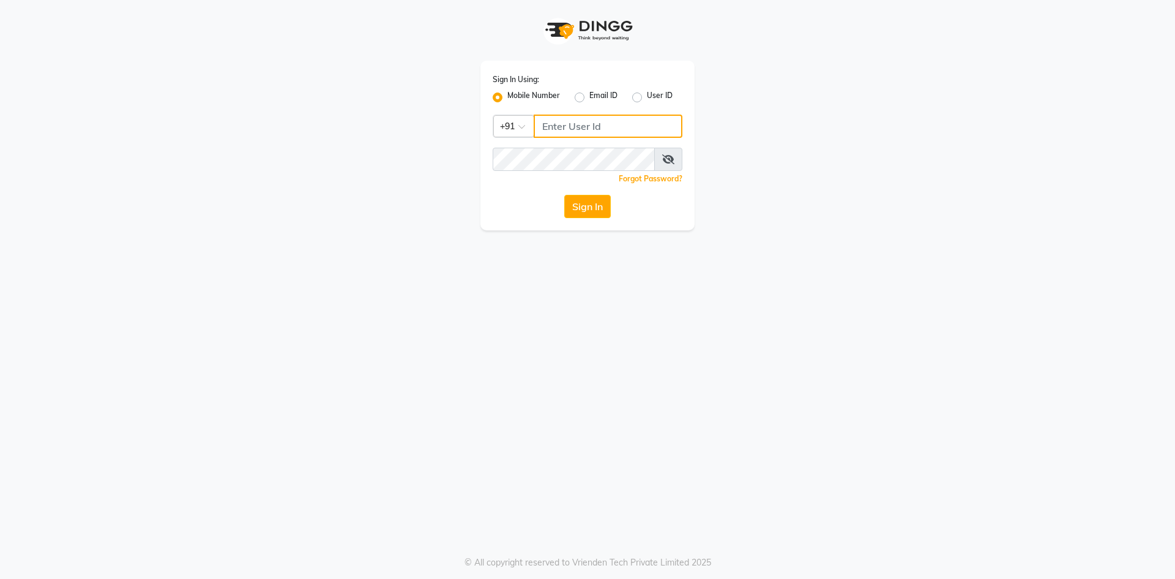
click at [586, 129] on input "Username" at bounding box center [608, 125] width 149 height 23
click at [564, 195] on button "Sign In" at bounding box center [587, 206] width 47 height 23
type input "6364229005"
click at [573, 211] on button "Sign In" at bounding box center [587, 206] width 47 height 23
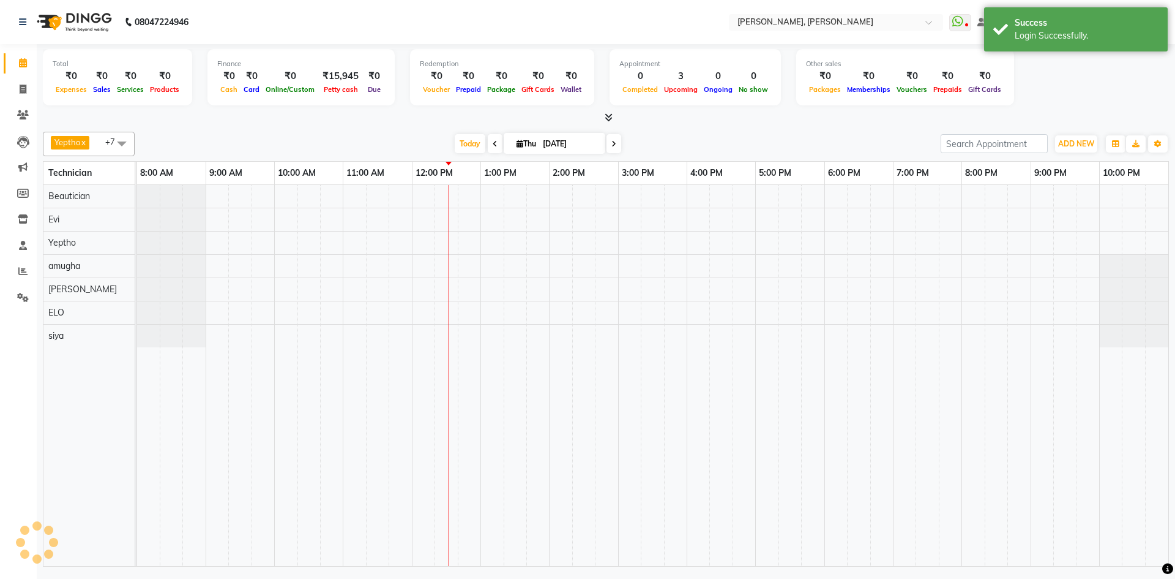
select select "en"
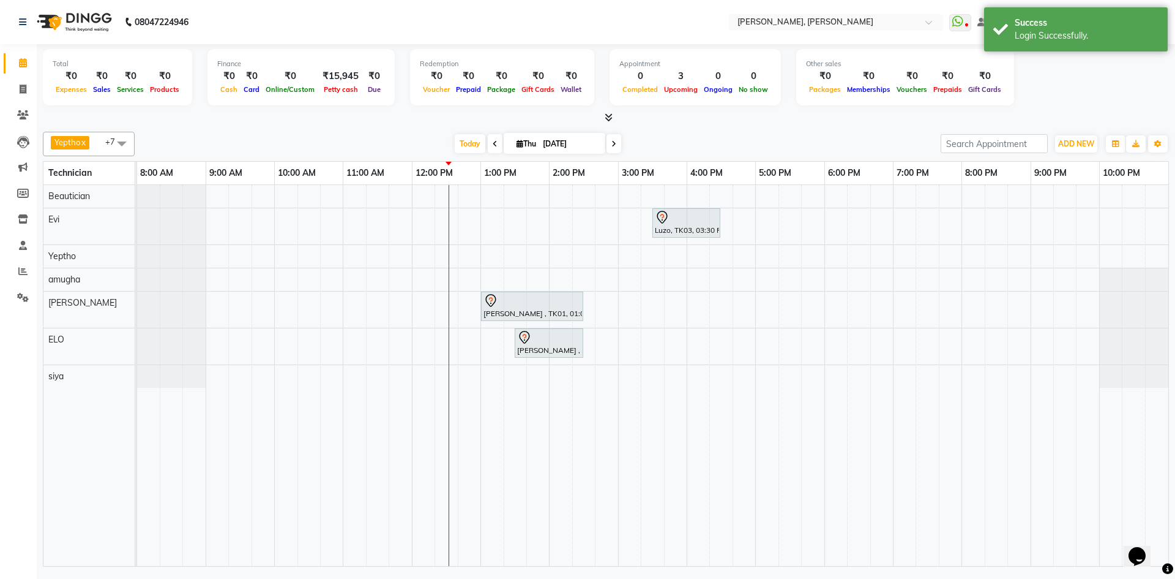
click at [608, 121] on icon at bounding box center [609, 117] width 8 height 9
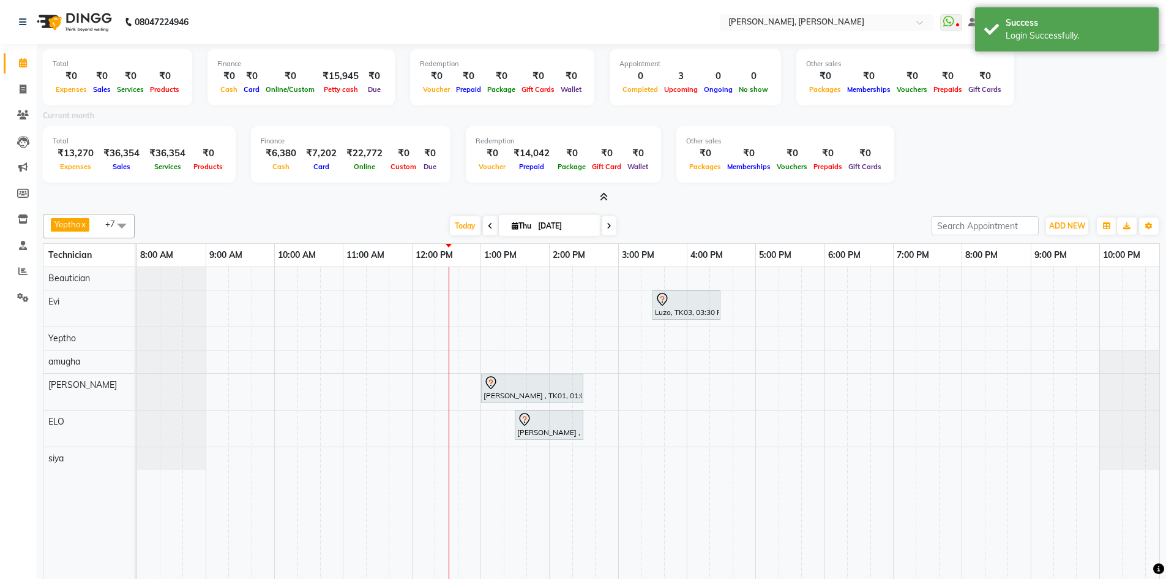
click at [603, 194] on icon at bounding box center [604, 196] width 8 height 9
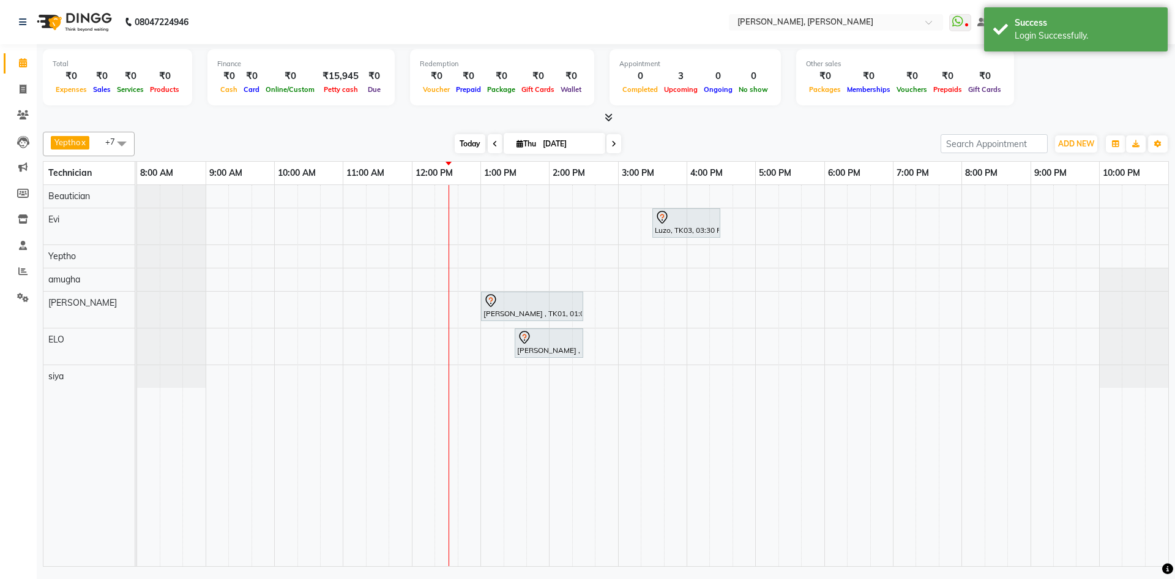
click at [468, 149] on span "Today" at bounding box center [470, 143] width 31 height 19
click at [471, 148] on span "Today" at bounding box center [470, 143] width 31 height 19
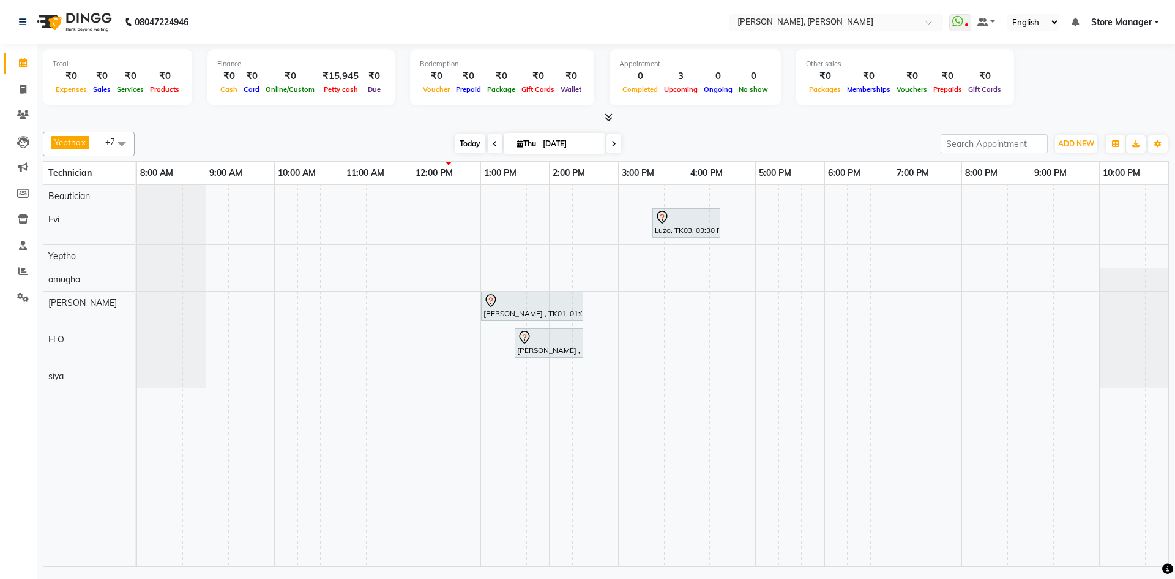
click at [474, 146] on span "Today" at bounding box center [470, 143] width 31 height 19
click at [465, 142] on span "Today" at bounding box center [470, 143] width 31 height 19
click at [473, 148] on span "Today" at bounding box center [470, 143] width 31 height 19
click at [536, 141] on span "Thu" at bounding box center [527, 143] width 26 height 9
select select "9"
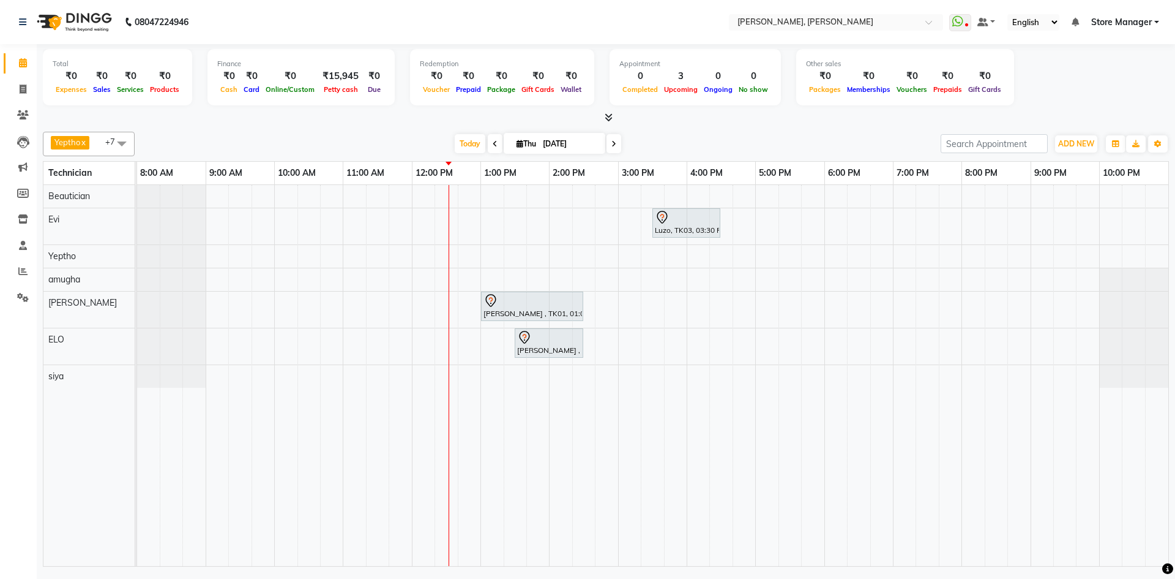
select select "2025"
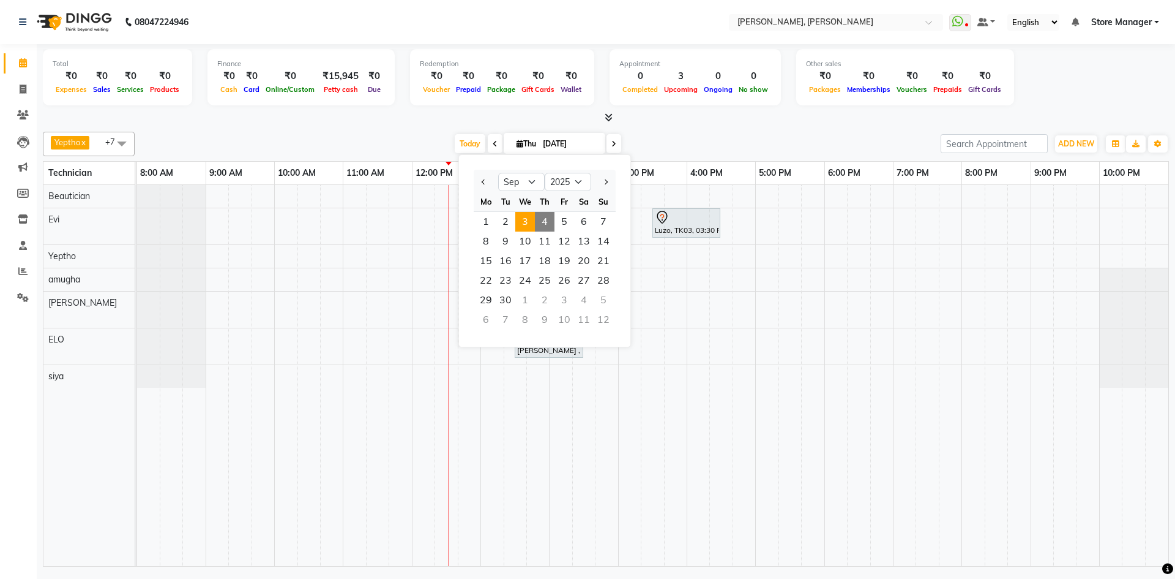
click at [528, 218] on span "3" at bounding box center [525, 222] width 20 height 20
type input "[DATE]"
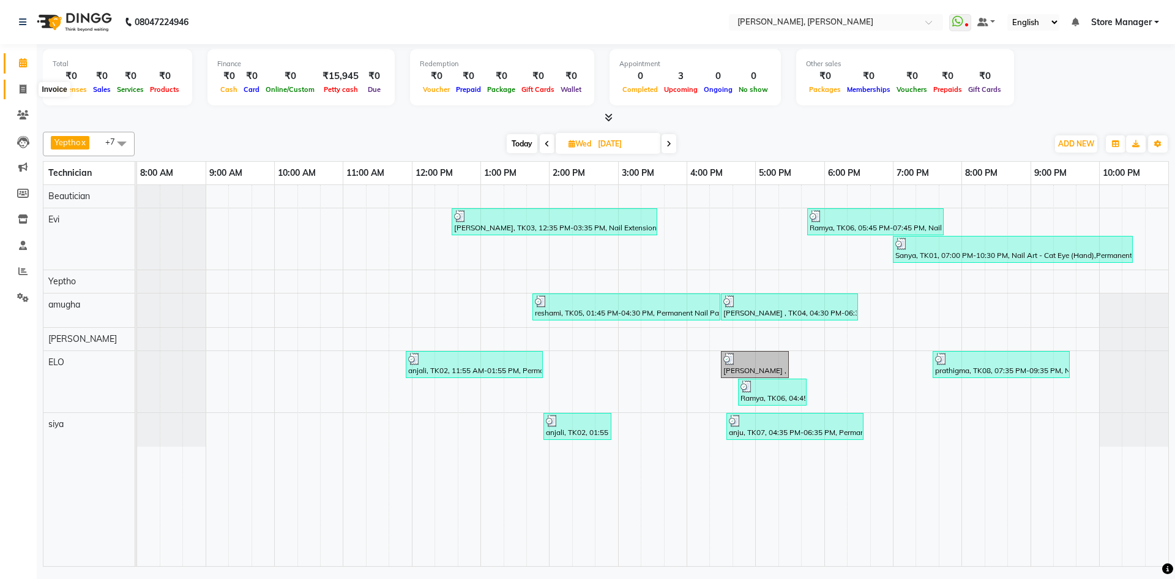
click at [25, 92] on icon at bounding box center [23, 88] width 7 height 9
select select "7173"
select select "service"
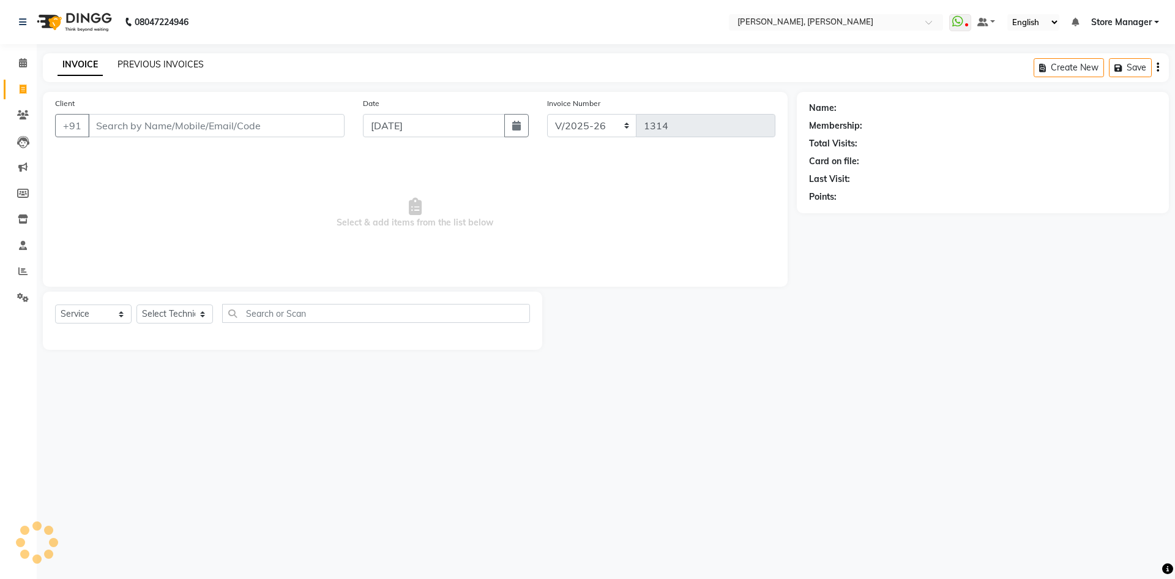
click at [165, 68] on link "PREVIOUS INVOICES" at bounding box center [161, 64] width 86 height 11
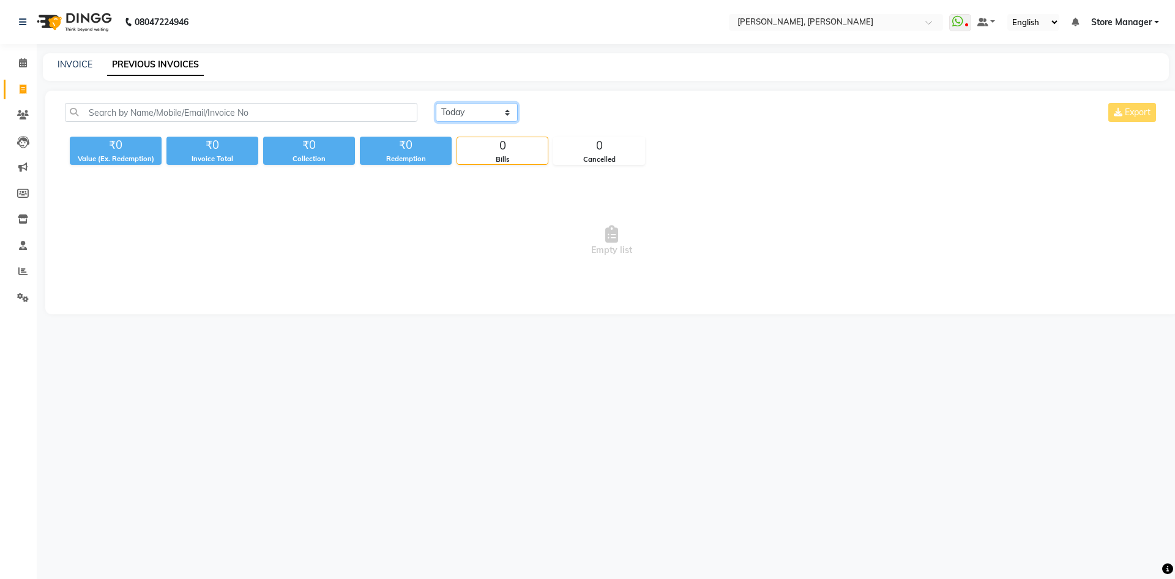
click at [482, 117] on select "[DATE] [DATE] Custom Range" at bounding box center [477, 112] width 82 height 19
select select "[DATE]"
click at [436, 103] on select "[DATE] [DATE] Custom Range" at bounding box center [477, 112] width 82 height 19
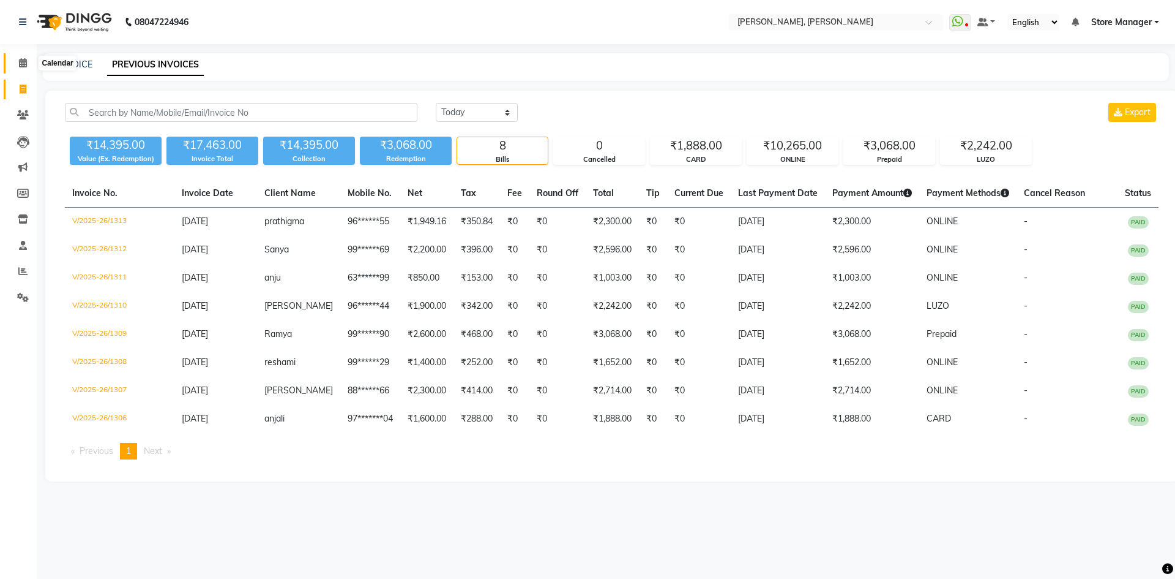
click at [23, 67] on span at bounding box center [22, 63] width 21 height 14
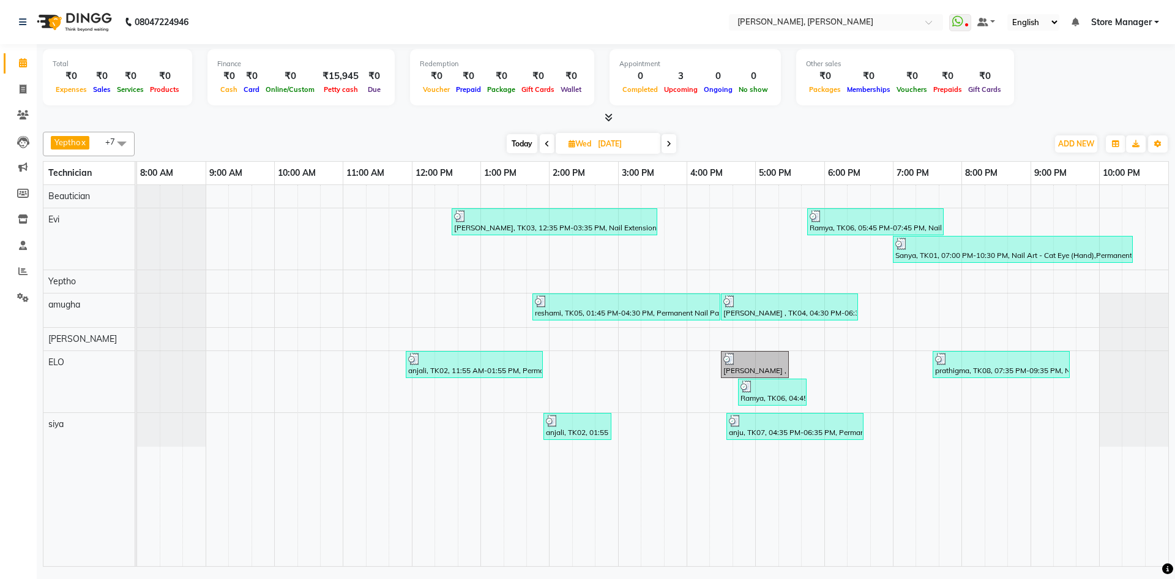
click at [606, 119] on icon at bounding box center [609, 117] width 8 height 9
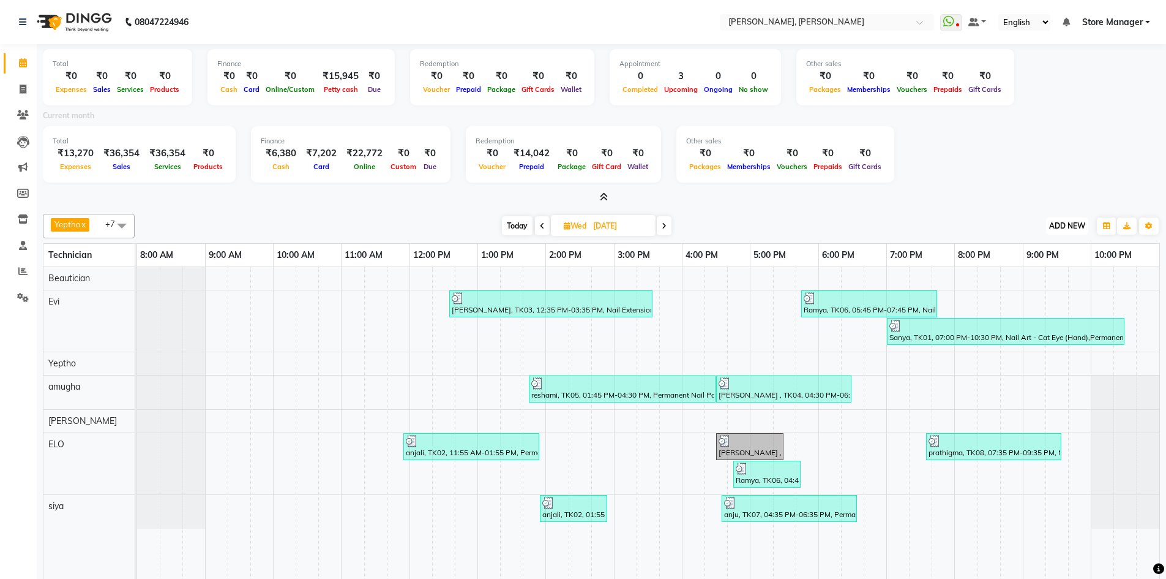
drag, startPoint x: 1066, startPoint y: 225, endPoint x: 1039, endPoint y: 217, distance: 28.3
click at [1065, 225] on span "ADD NEW" at bounding box center [1067, 225] width 36 height 9
click at [1052, 284] on link "Add Expense" at bounding box center [1039, 281] width 97 height 16
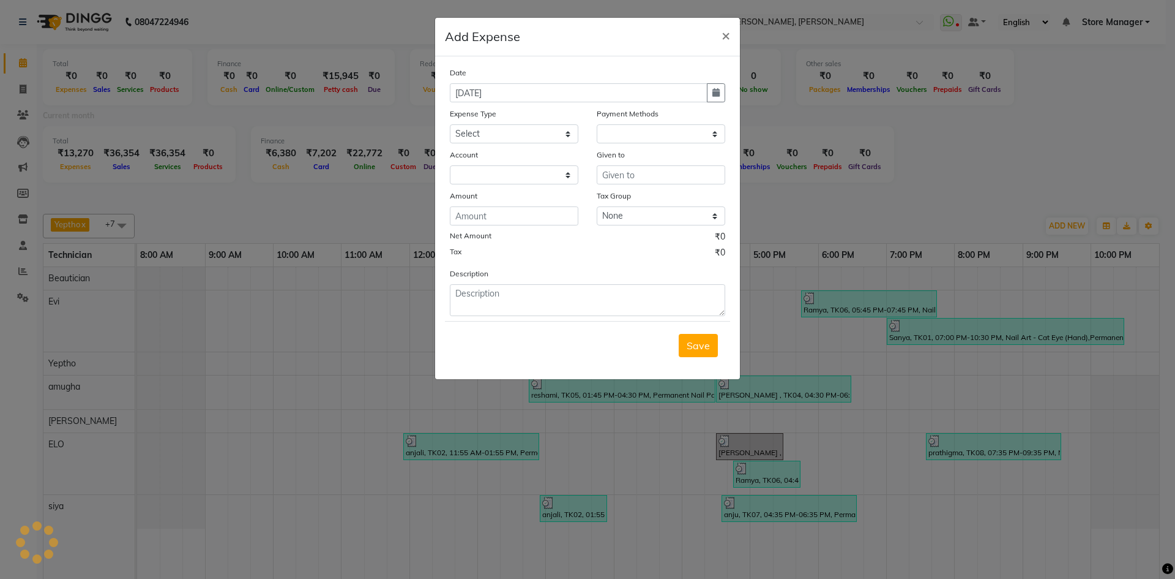
select select "1"
select select "6254"
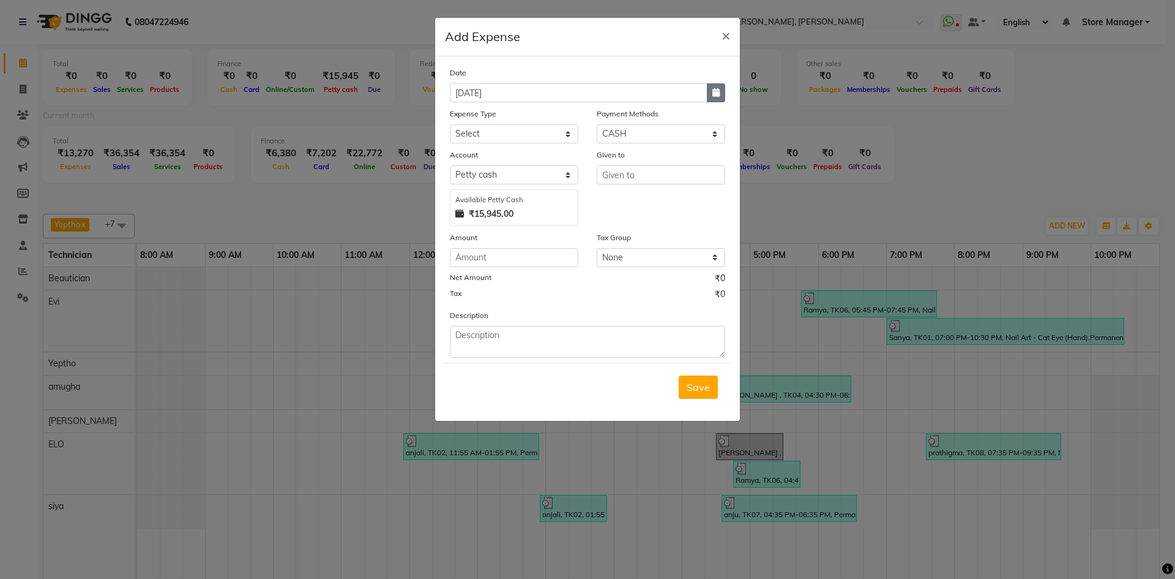
click at [717, 92] on icon "button" at bounding box center [716, 92] width 7 height 9
select select "9"
select select "2025"
click at [507, 158] on div "3" at bounding box center [502, 156] width 20 height 20
type input "[DATE]"
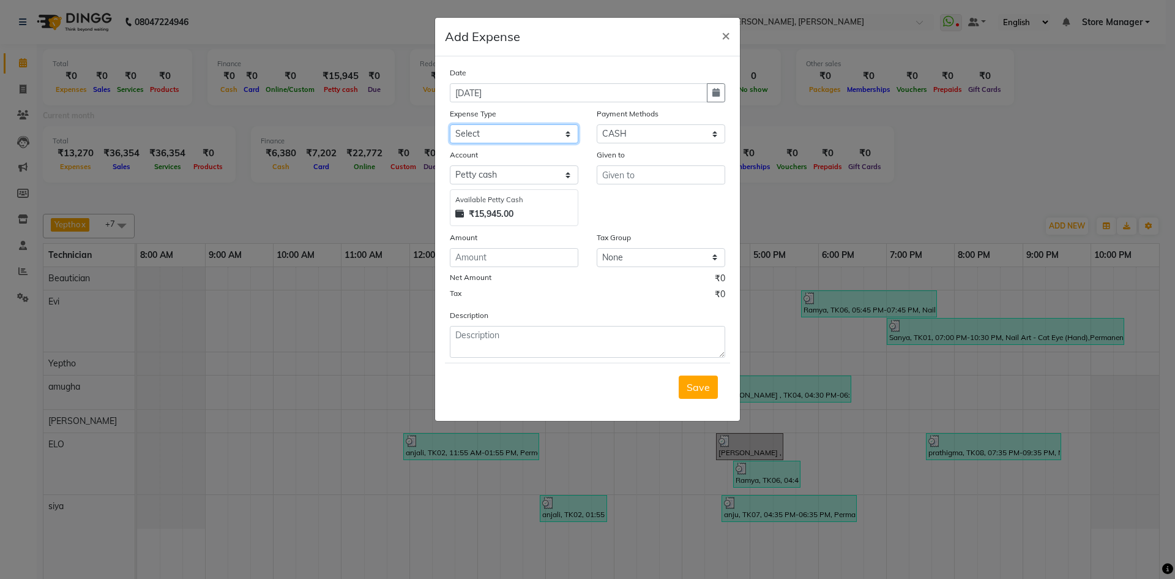
click at [516, 140] on select "Select acetone Advance Salary bank deposite BBMP Beauty products Bed charges BI…" at bounding box center [514, 133] width 129 height 19
select select "20307"
click at [511, 141] on select "Select acetone Advance Salary bank deposite BBMP Beauty products Bed charges BI…" at bounding box center [514, 133] width 129 height 19
click at [515, 256] on input "number" at bounding box center [514, 257] width 129 height 19
type input "100"
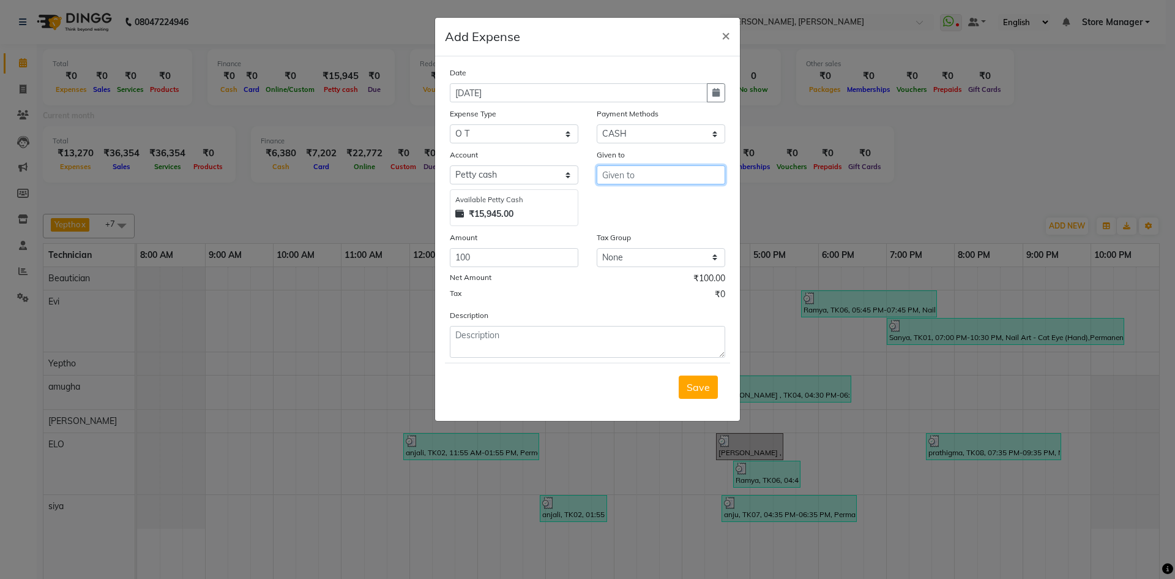
click at [655, 170] on input "text" at bounding box center [661, 174] width 129 height 19
click at [648, 239] on button "E LO" at bounding box center [645, 240] width 97 height 20
type input "ELO"
click at [703, 382] on span "Save" at bounding box center [698, 387] width 23 height 12
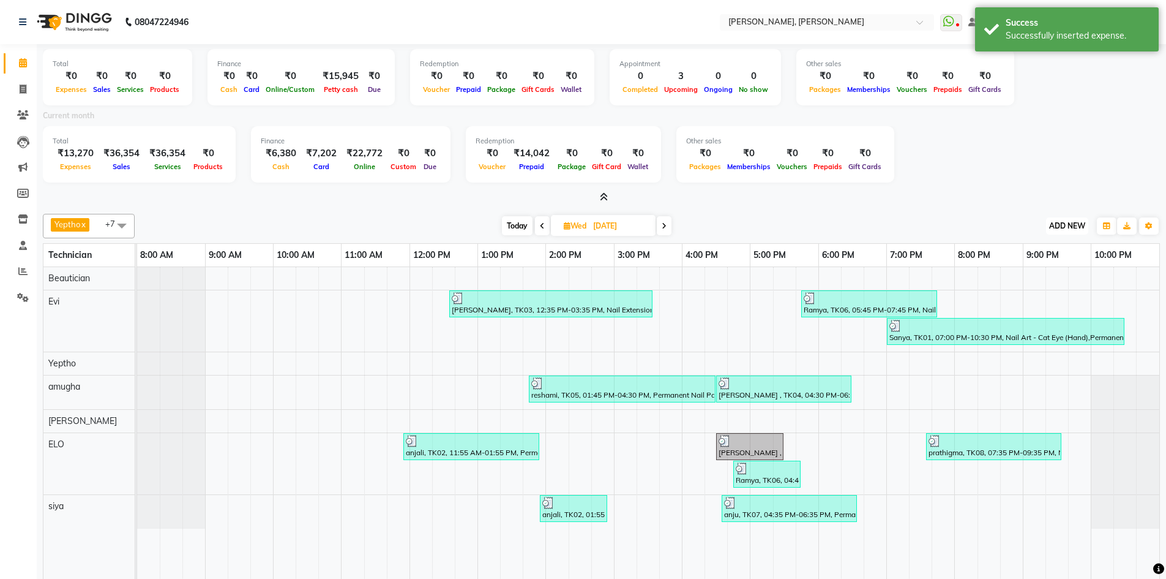
click at [1071, 223] on span "ADD NEW" at bounding box center [1067, 225] width 36 height 9
click at [1036, 283] on link "Add Expense" at bounding box center [1039, 281] width 97 height 16
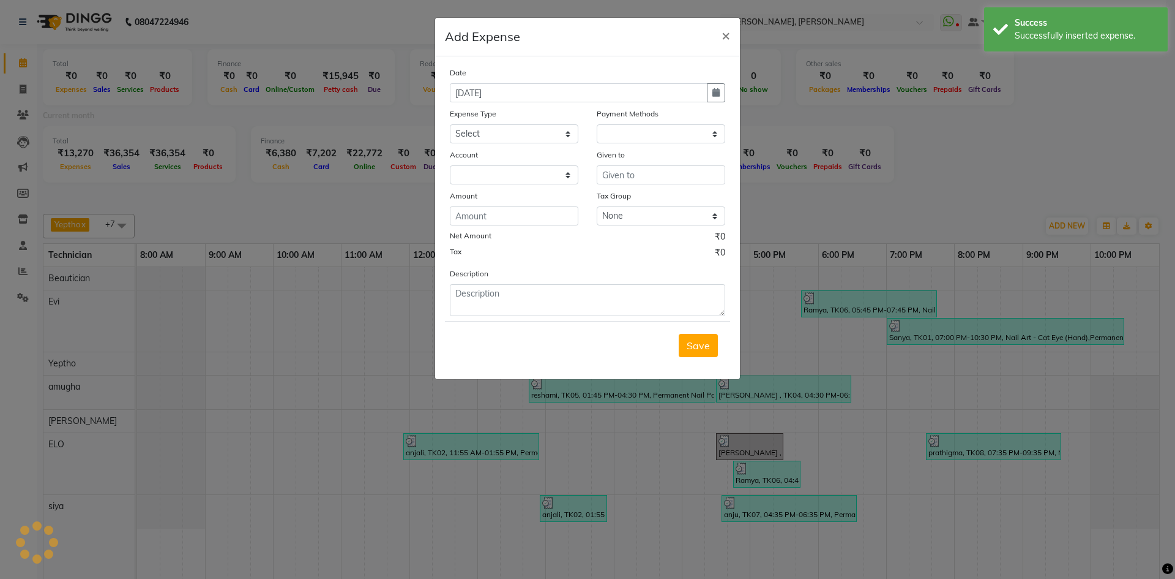
select select "1"
select select "6254"
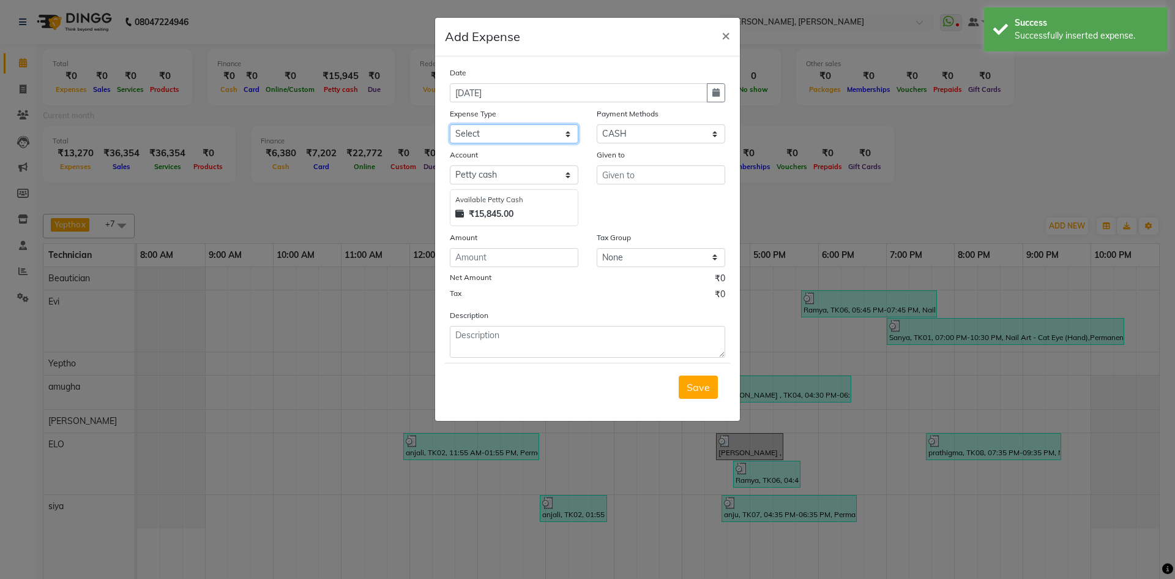
click at [526, 137] on select "Select acetone Advance Salary bank deposite BBMP Beauty products Bed charges BI…" at bounding box center [514, 133] width 129 height 19
select select "20307"
click at [523, 141] on select "Select acetone Advance Salary bank deposite BBMP Beauty products Bed charges BI…" at bounding box center [514, 133] width 129 height 19
click at [522, 250] on input "number" at bounding box center [514, 257] width 129 height 19
type input "100"
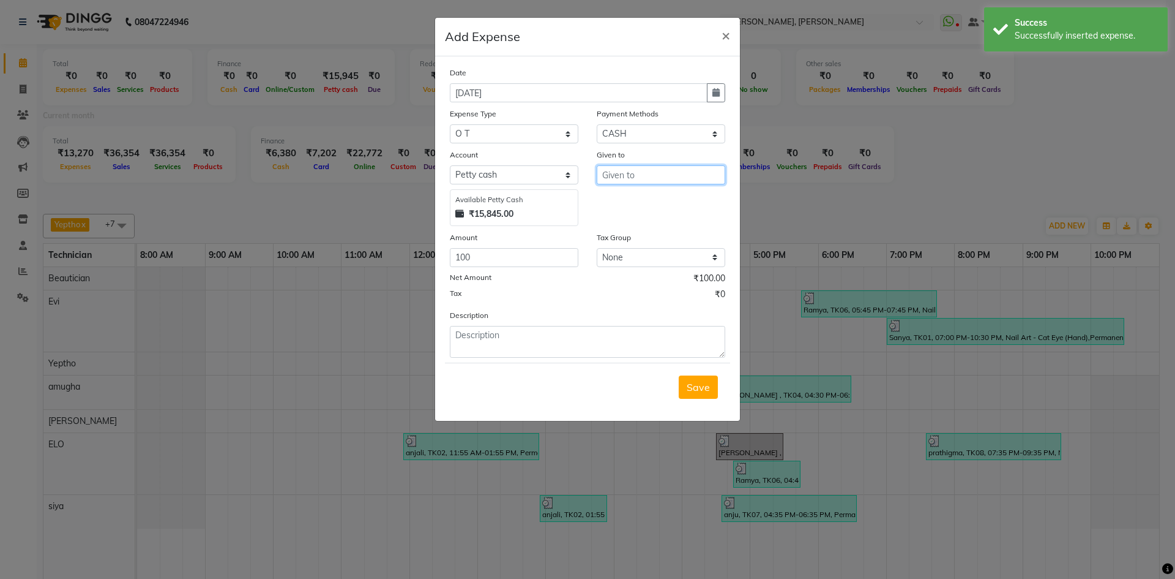
click at [634, 170] on input "text" at bounding box center [661, 174] width 129 height 19
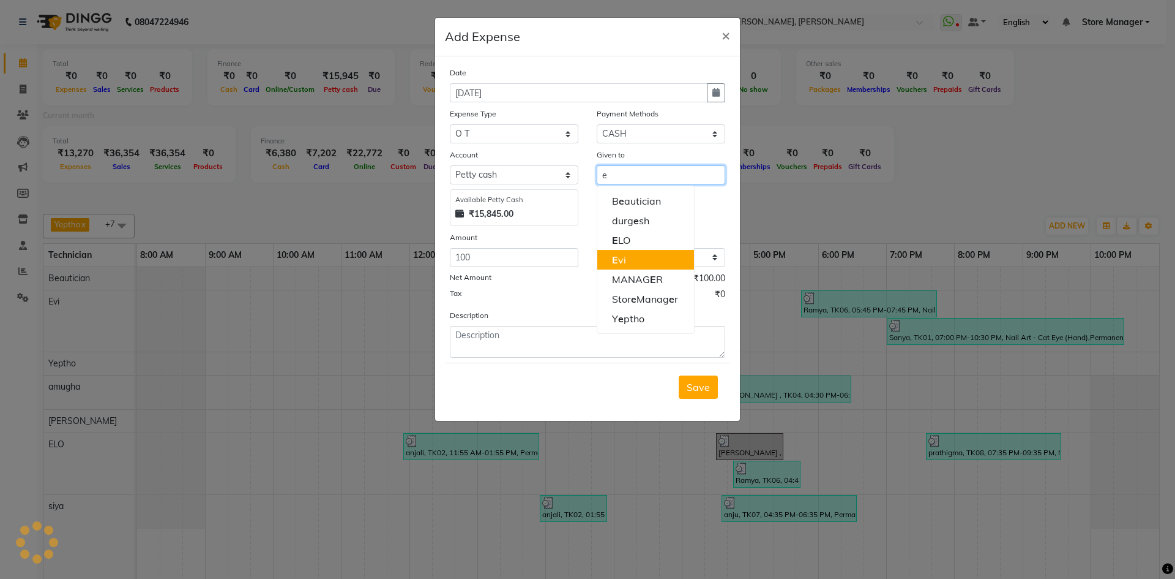
click at [626, 260] on button "E vi" at bounding box center [645, 260] width 97 height 20
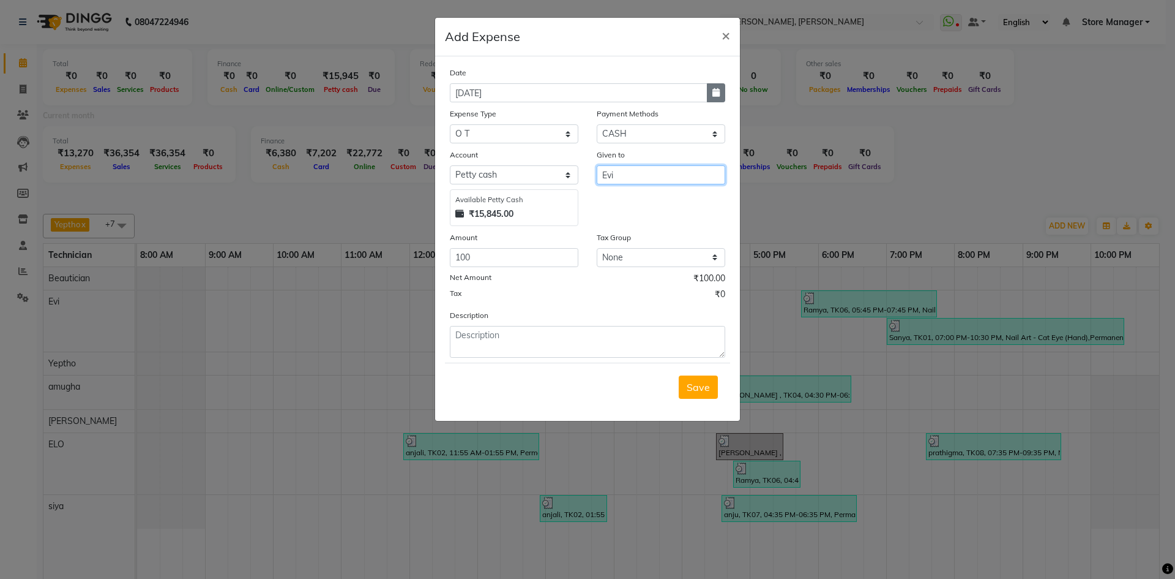
type input "Evi"
click at [717, 97] on button "button" at bounding box center [716, 92] width 18 height 19
select select "9"
select select "2025"
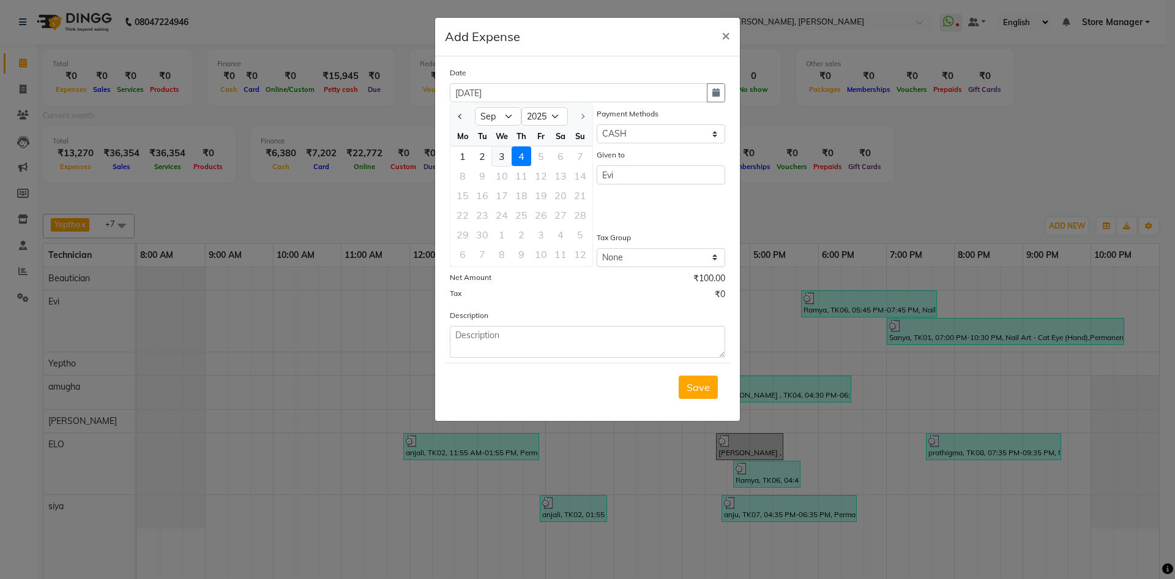
click at [504, 153] on div "3" at bounding box center [502, 156] width 20 height 20
type input "[DATE]"
click at [701, 388] on span "Save" at bounding box center [698, 387] width 23 height 12
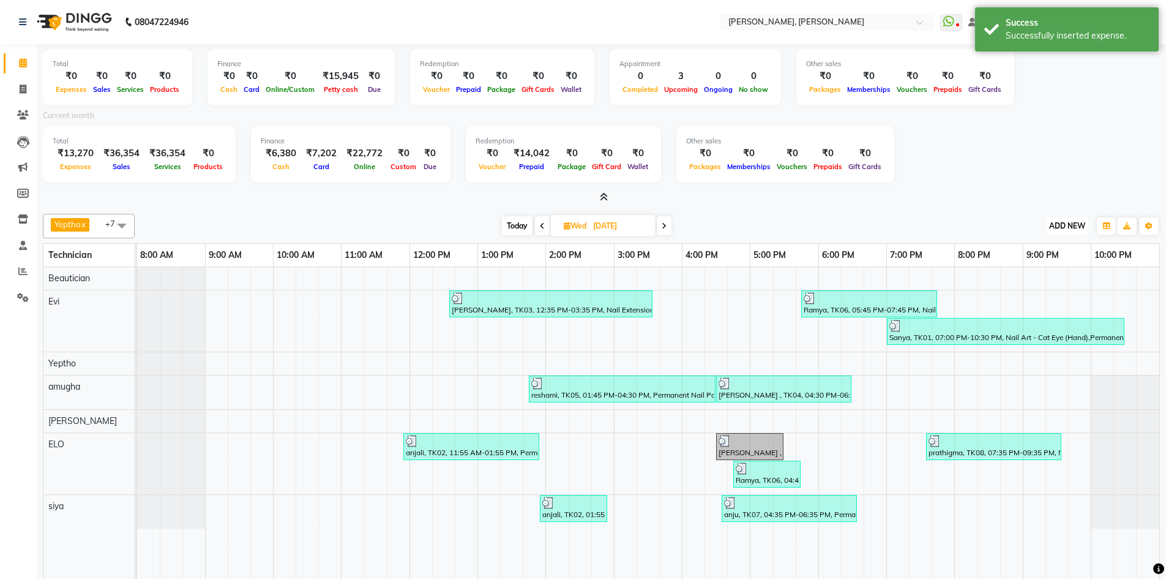
click at [1078, 225] on span "ADD NEW" at bounding box center [1067, 225] width 36 height 9
click at [1033, 276] on link "Add Expense" at bounding box center [1039, 281] width 97 height 16
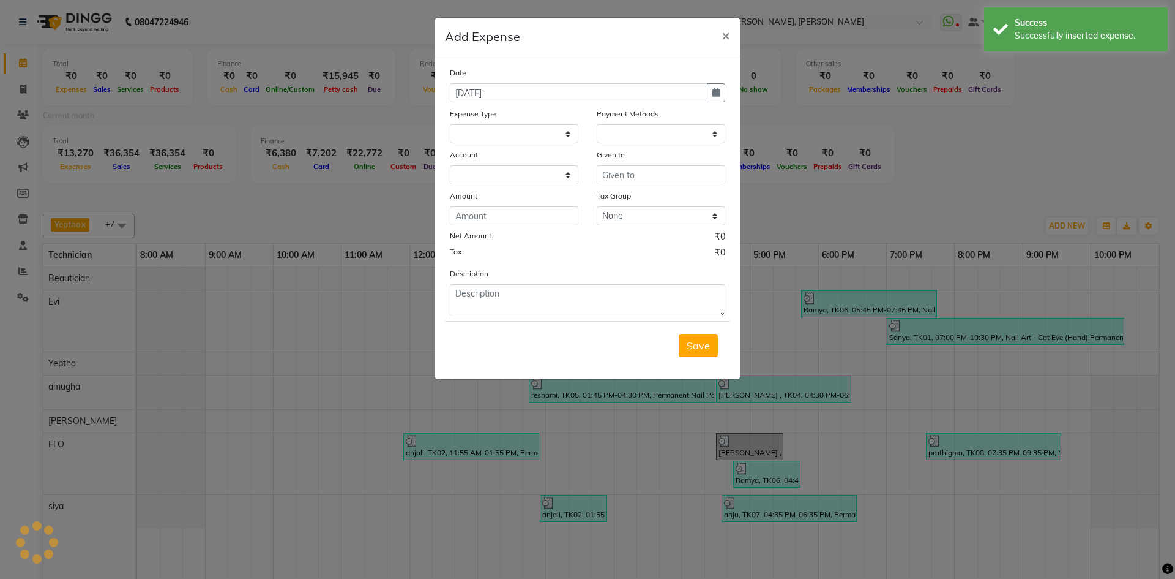
select select "6255"
select select "1"
select select "6254"
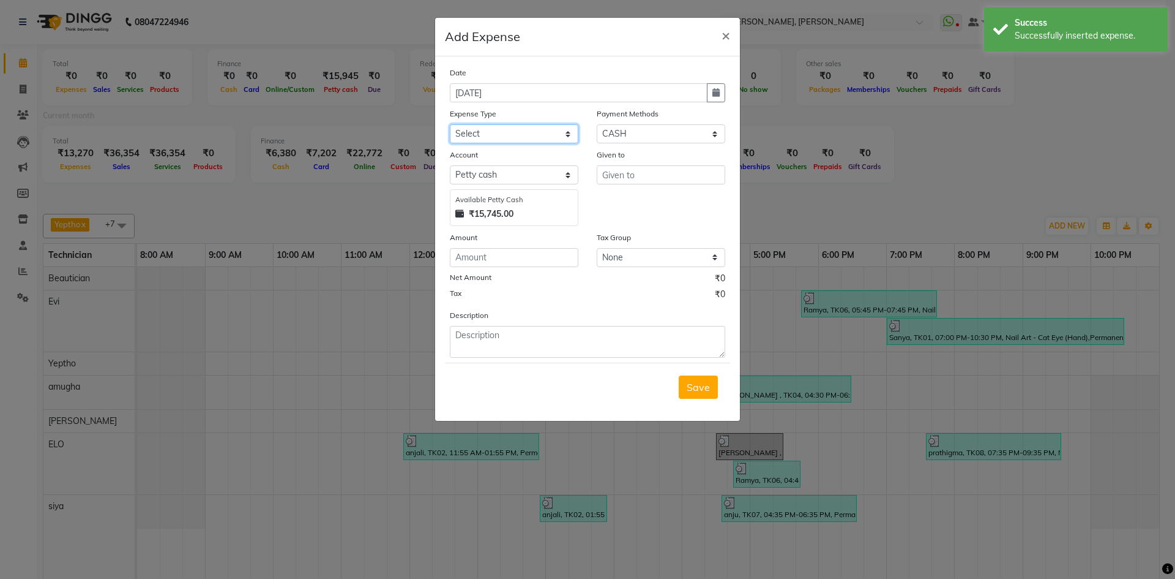
click at [509, 136] on select "Select acetone Advance Salary bank deposite BBMP Beauty products Bed charges BI…" at bounding box center [514, 133] width 129 height 19
select select "16261"
click at [512, 136] on select "Select acetone Advance Salary bank deposite BBMP Beauty products Bed charges BI…" at bounding box center [514, 133] width 129 height 19
click at [509, 256] on input "number" at bounding box center [514, 257] width 129 height 19
type input "60"
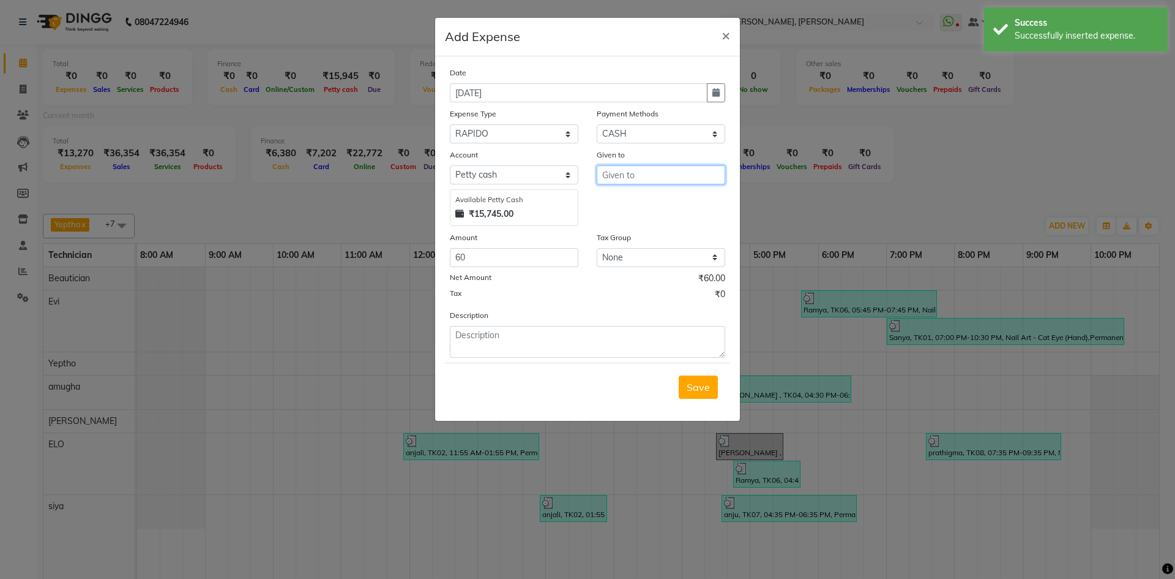
click at [670, 174] on input "text" at bounding box center [661, 174] width 129 height 19
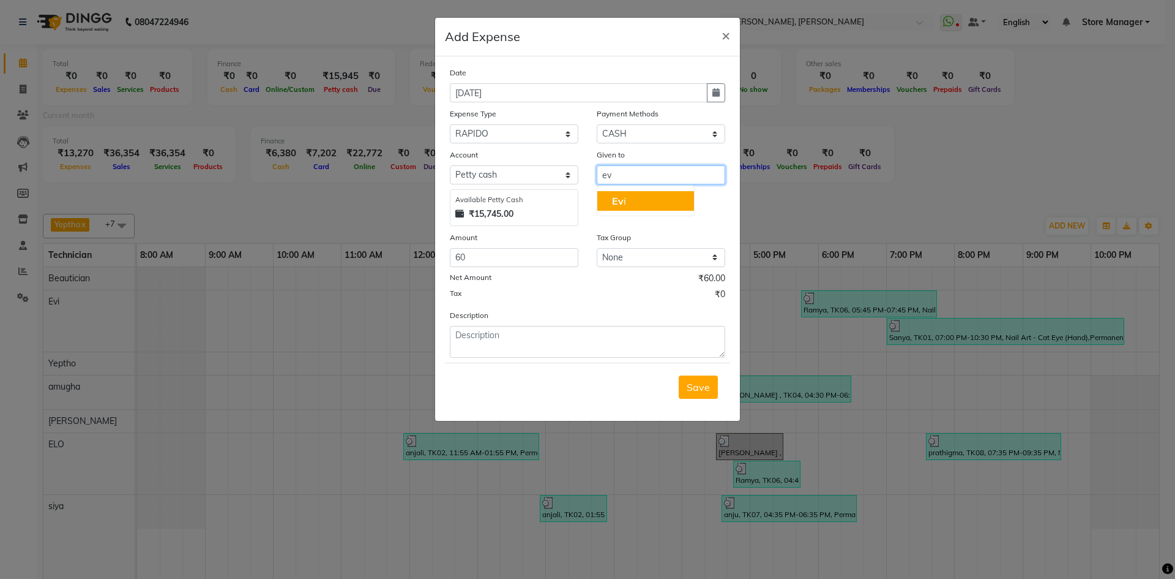
click at [637, 206] on button "Ev i" at bounding box center [645, 201] width 97 height 20
type input "Evi"
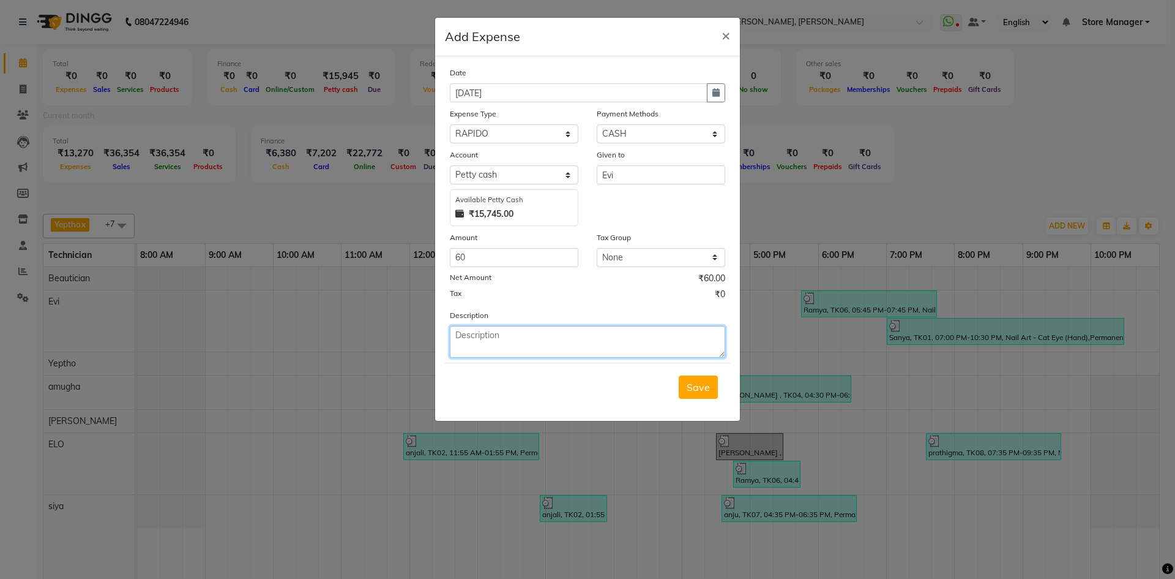
click at [534, 345] on textarea at bounding box center [587, 342] width 275 height 32
type textarea "store opening"
click at [715, 95] on icon "button" at bounding box center [716, 92] width 7 height 9
select select "9"
select select "2025"
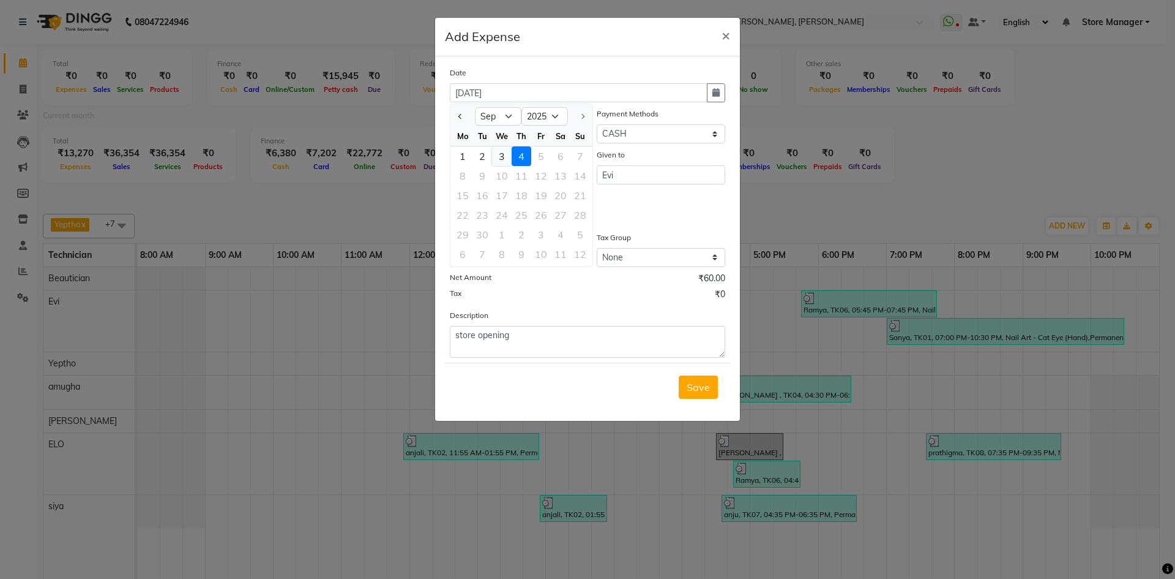
click at [501, 158] on div "3" at bounding box center [502, 156] width 20 height 20
type input "[DATE]"
click at [705, 383] on span "Save" at bounding box center [698, 387] width 23 height 12
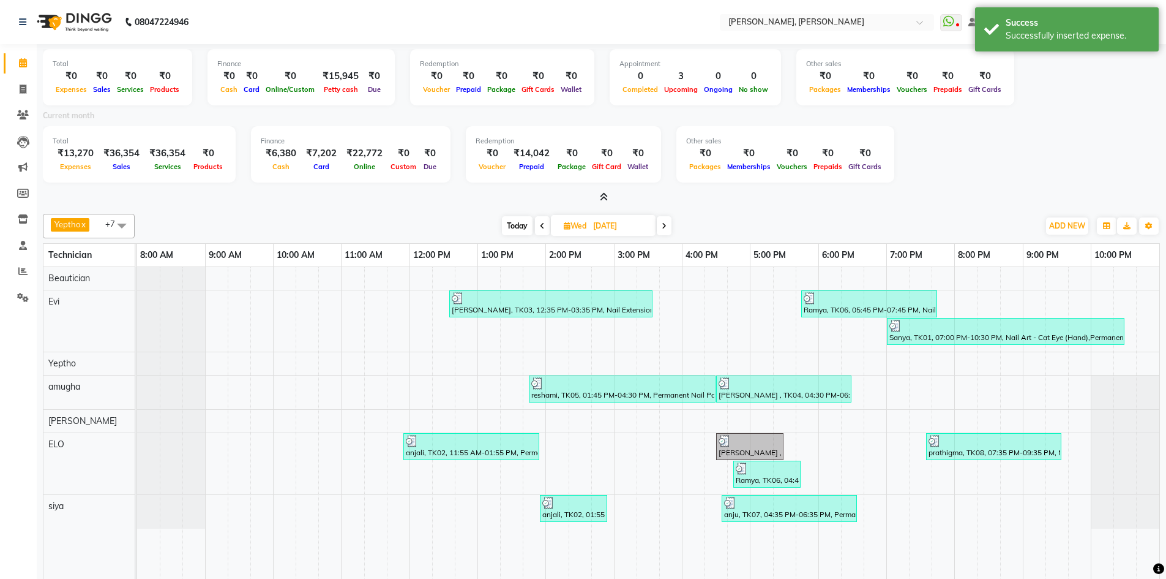
click at [604, 197] on icon at bounding box center [604, 196] width 8 height 9
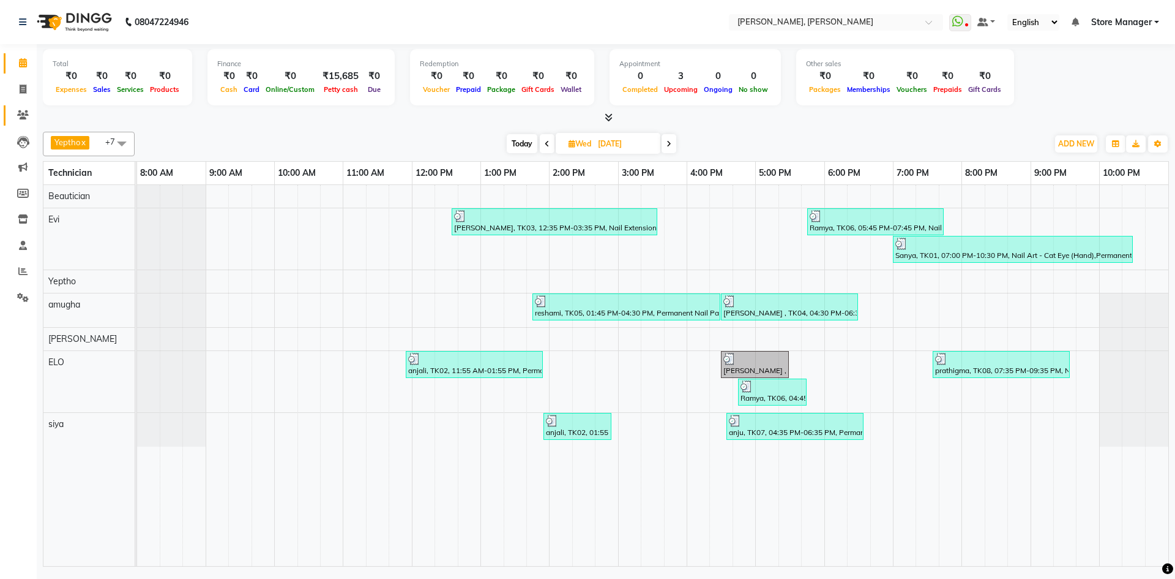
click at [27, 108] on link "Clients" at bounding box center [18, 115] width 29 height 20
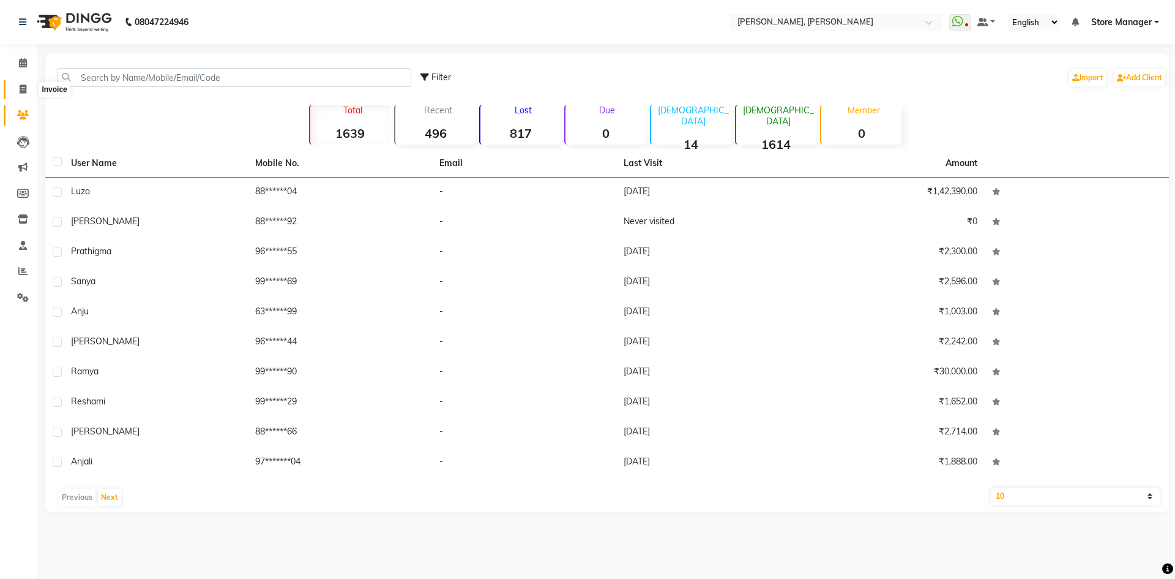
click at [26, 91] on icon at bounding box center [23, 88] width 7 height 9
select select "service"
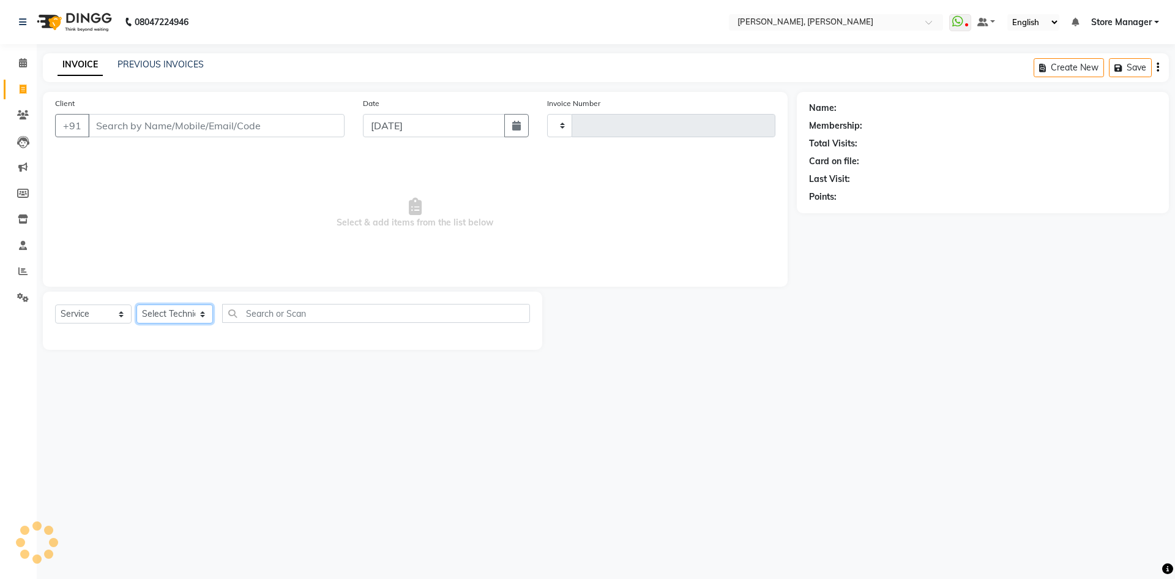
drag, startPoint x: 182, startPoint y: 311, endPoint x: 171, endPoint y: 307, distance: 11.6
click at [178, 310] on select "Select Technician" at bounding box center [175, 313] width 77 height 19
type input "1314"
select select "7173"
select select "61635"
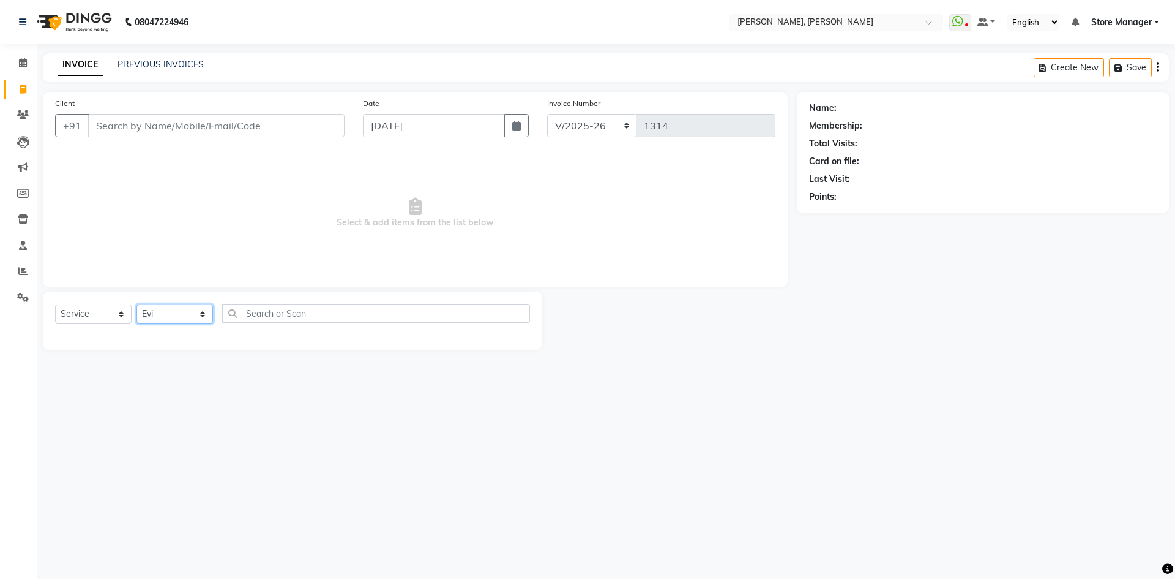
click at [137, 304] on select "Select Technician amugha Beautician durgesh ELO Evi MANAGER Priya Singh Sathish…" at bounding box center [175, 313] width 77 height 19
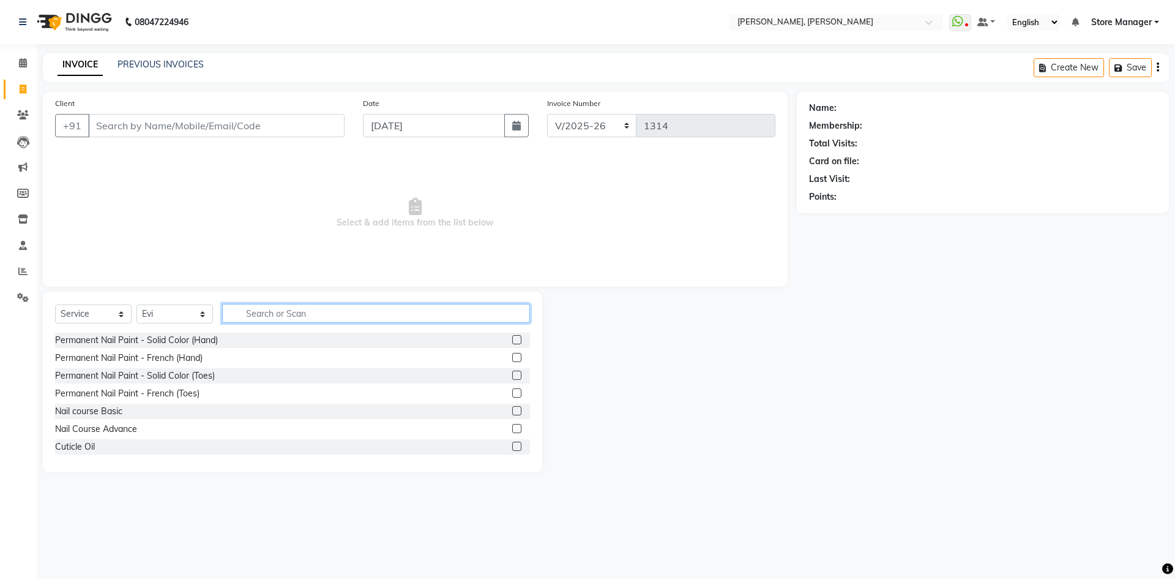
click at [301, 316] on input "text" at bounding box center [376, 313] width 308 height 19
type input "g"
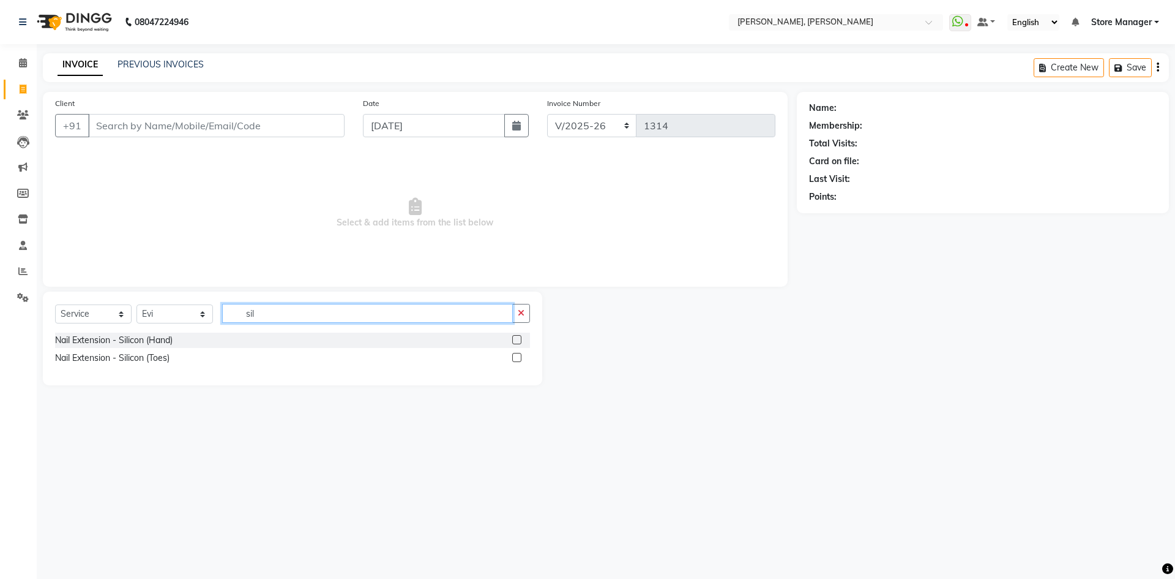
type input "sil"
click at [516, 356] on label at bounding box center [516, 357] width 9 height 9
click at [516, 356] on input "checkbox" at bounding box center [516, 358] width 8 height 8
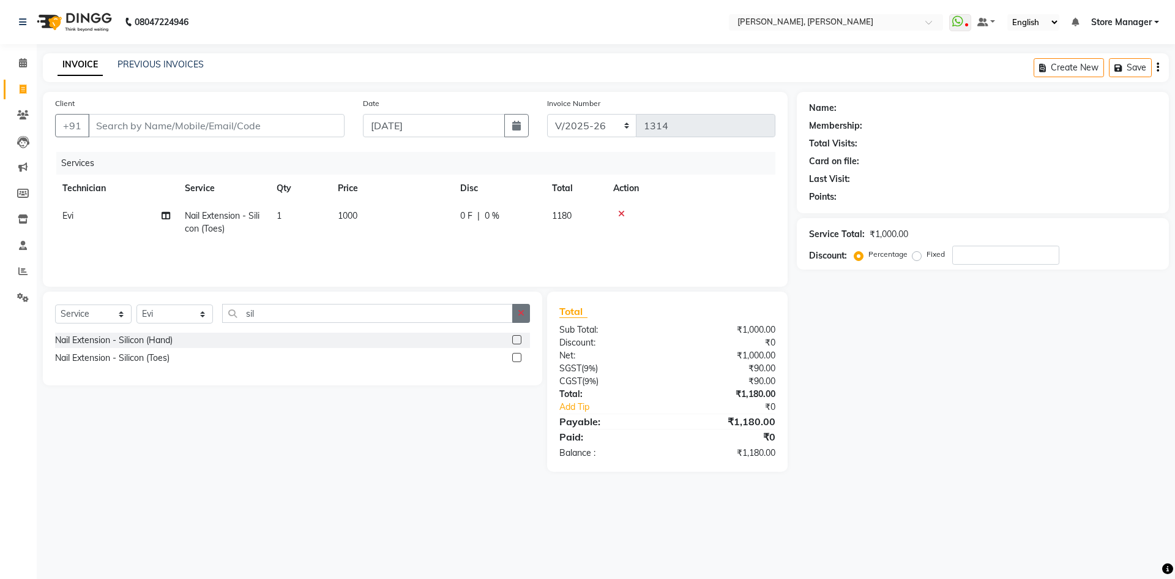
checkbox input "false"
click at [521, 316] on icon "button" at bounding box center [521, 313] width 7 height 9
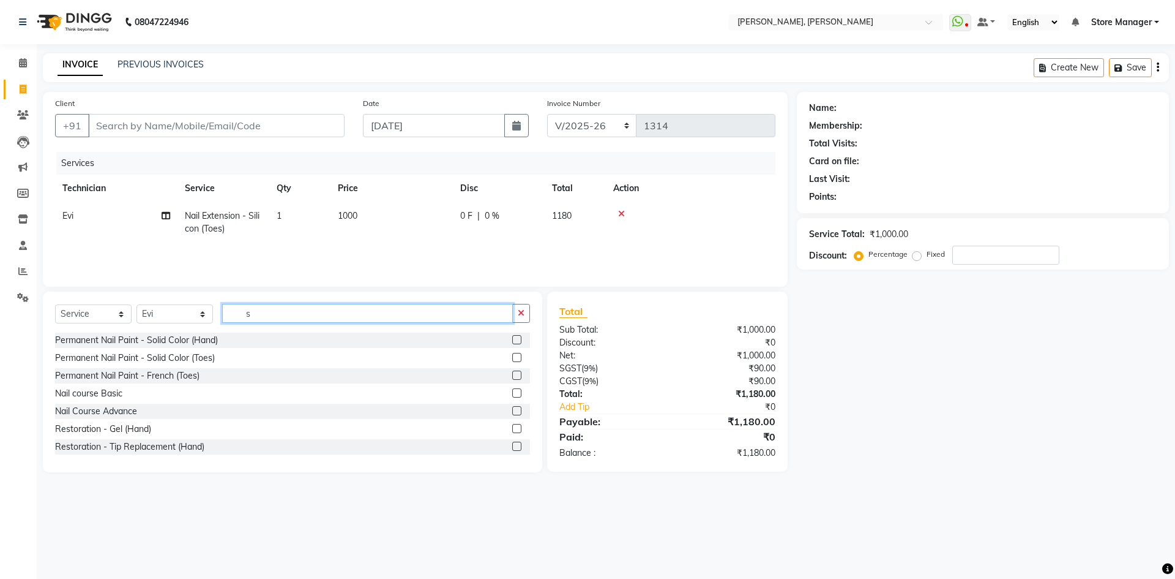
type input "s"
click at [512, 358] on label at bounding box center [516, 357] width 9 height 9
click at [512, 358] on input "checkbox" at bounding box center [516, 358] width 8 height 8
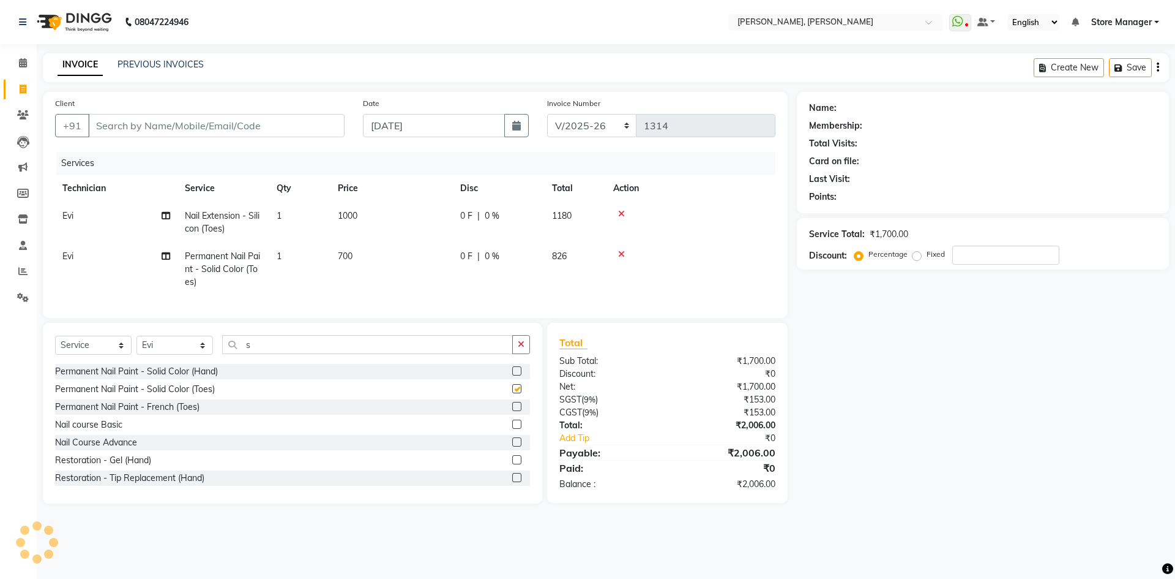
checkbox input "false"
click at [512, 411] on label at bounding box center [516, 406] width 9 height 9
click at [512, 411] on input "checkbox" at bounding box center [516, 407] width 8 height 8
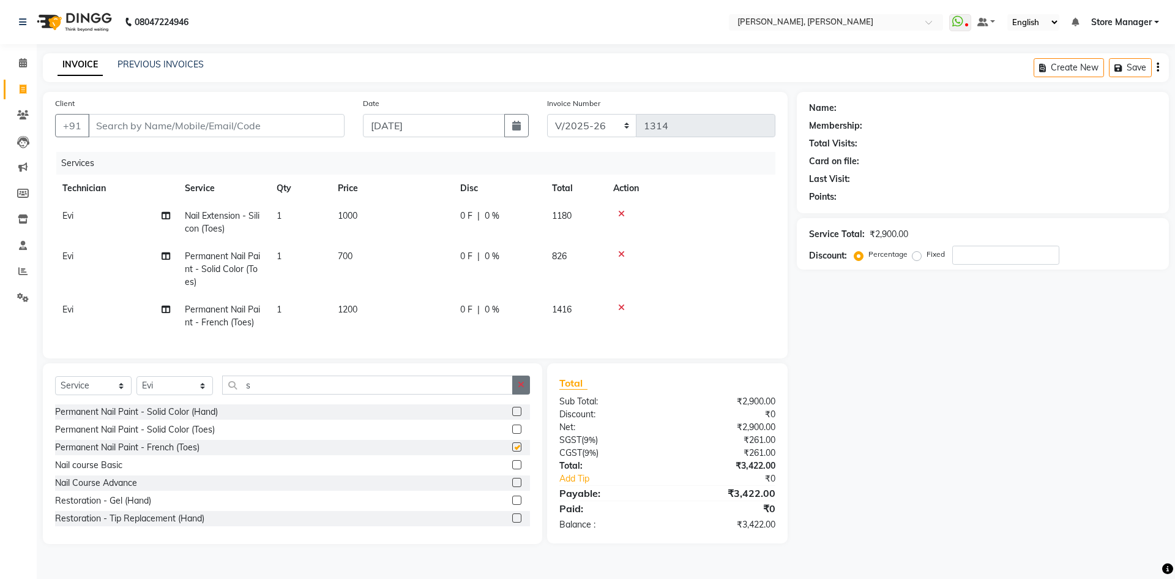
checkbox input "false"
click at [515, 394] on button "button" at bounding box center [521, 384] width 18 height 19
click at [244, 126] on input "Client" at bounding box center [216, 125] width 257 height 23
type input "7"
type input "0"
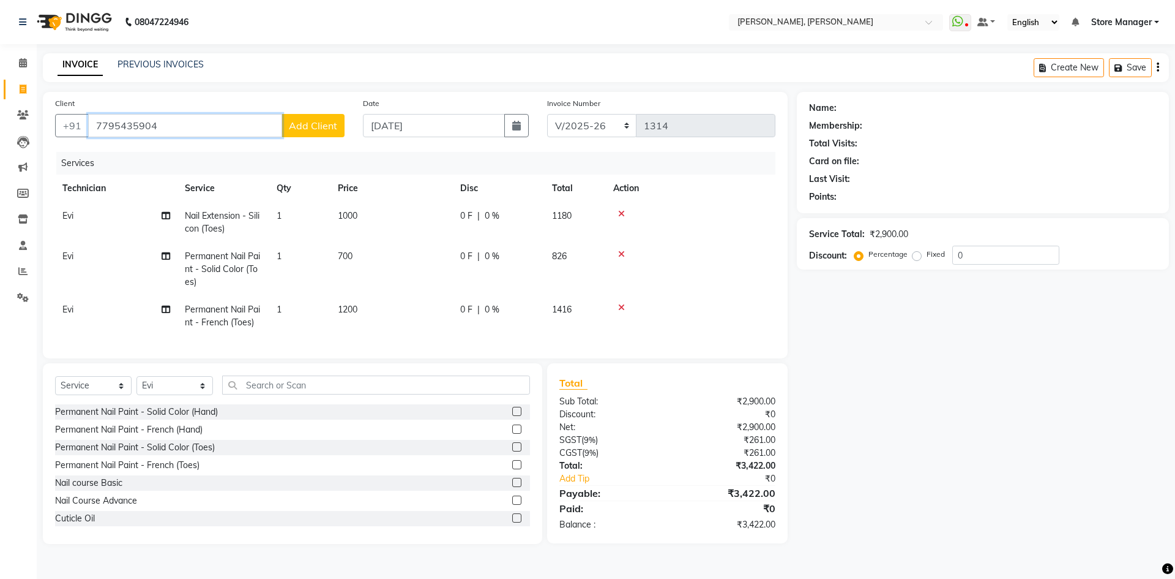
type input "7795435904"
click at [309, 124] on span "Add Client" at bounding box center [313, 125] width 48 height 12
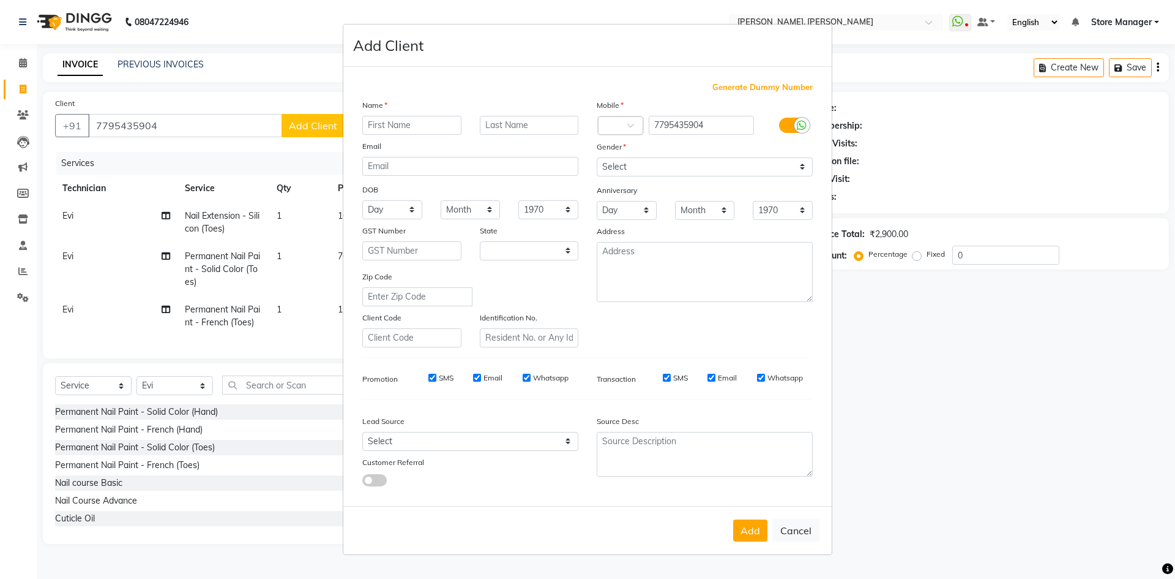
select select "21"
type input "thili"
click at [626, 173] on select "Select Male Female Other Prefer Not To Say" at bounding box center [705, 166] width 216 height 19
select select "female"
click at [597, 157] on select "Select Male Female Other Prefer Not To Say" at bounding box center [705, 166] width 216 height 19
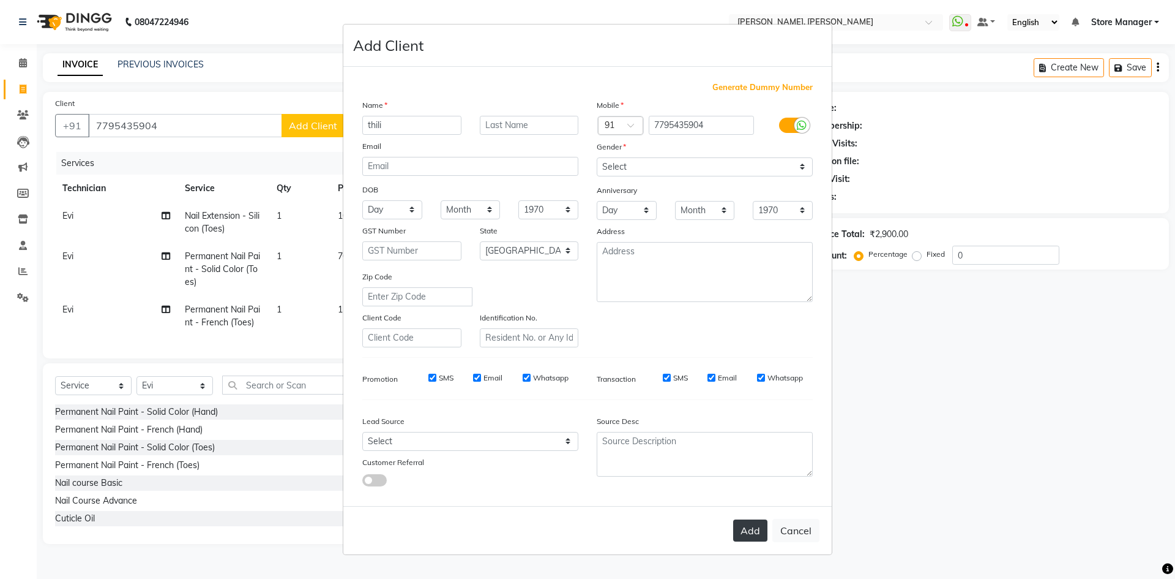
click at [750, 536] on button "Add" at bounding box center [750, 530] width 34 height 22
type input "77******04"
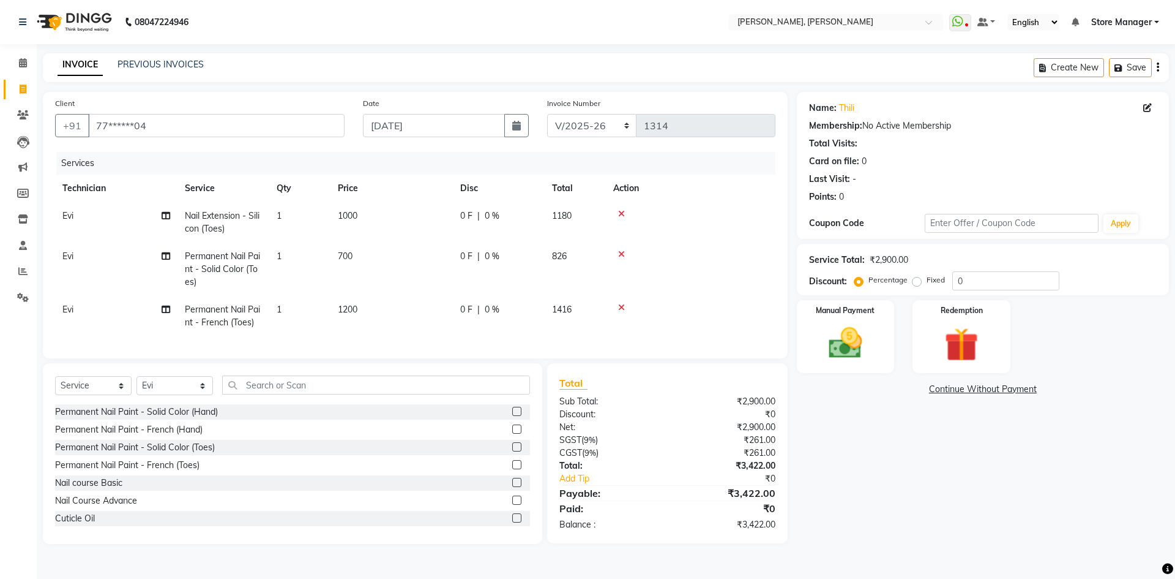
click at [347, 307] on span "1200" at bounding box center [348, 309] width 20 height 11
select select "61635"
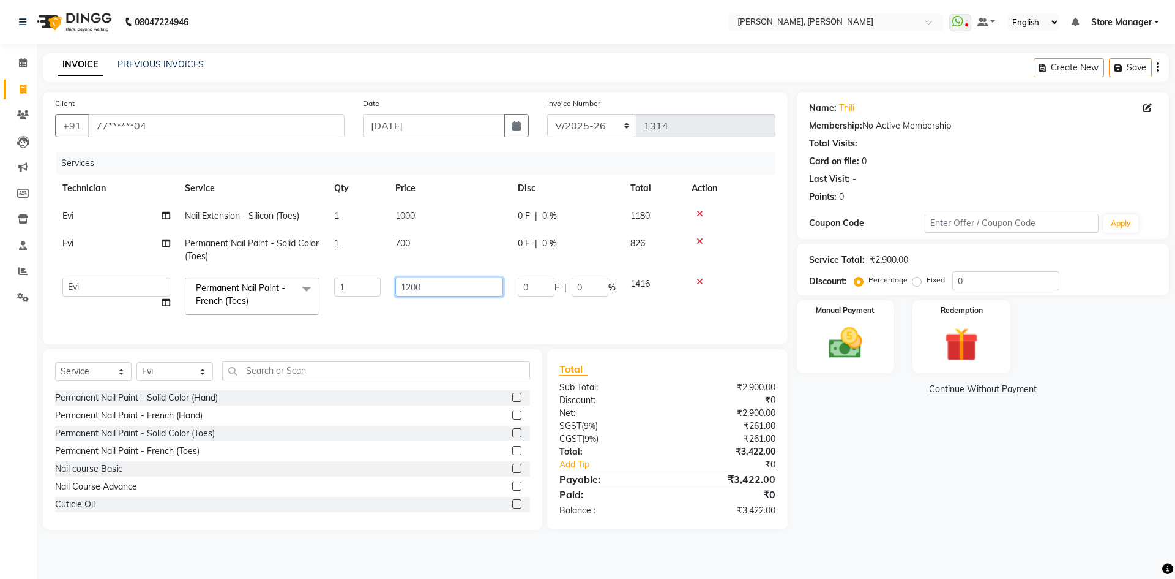
click at [417, 288] on input "1200" at bounding box center [449, 286] width 108 height 19
click at [417, 287] on input "1200" at bounding box center [449, 286] width 108 height 19
type input "100"
click at [954, 493] on div "Name: Thili Membership: No Active Membership Total Visits: Card on file: 0 Last…" at bounding box center [987, 311] width 381 height 438
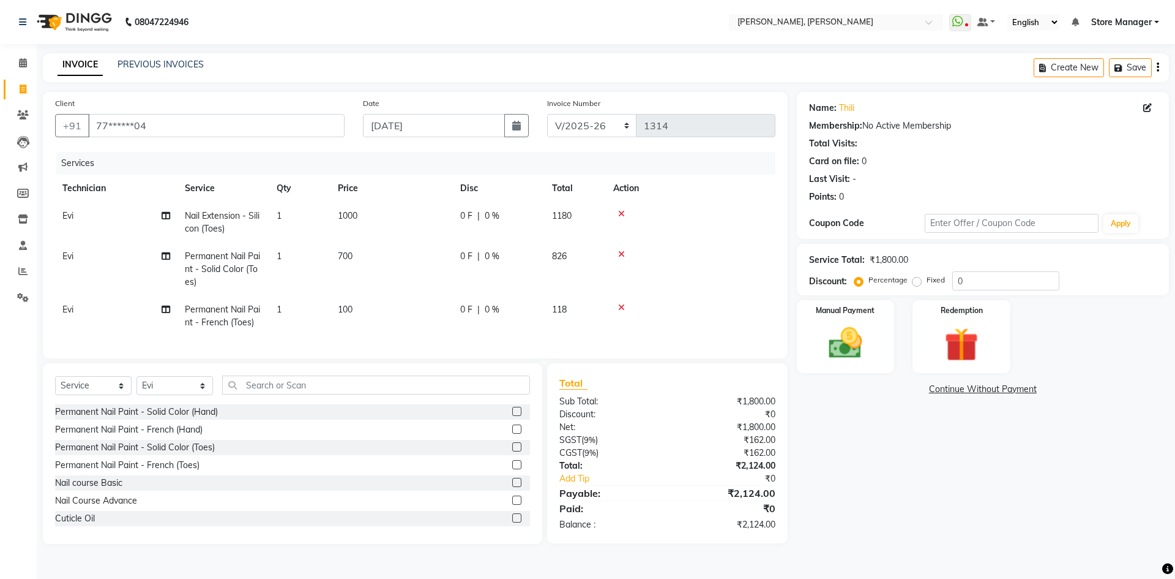
click at [346, 310] on span "100" at bounding box center [345, 309] width 15 height 11
select select "61635"
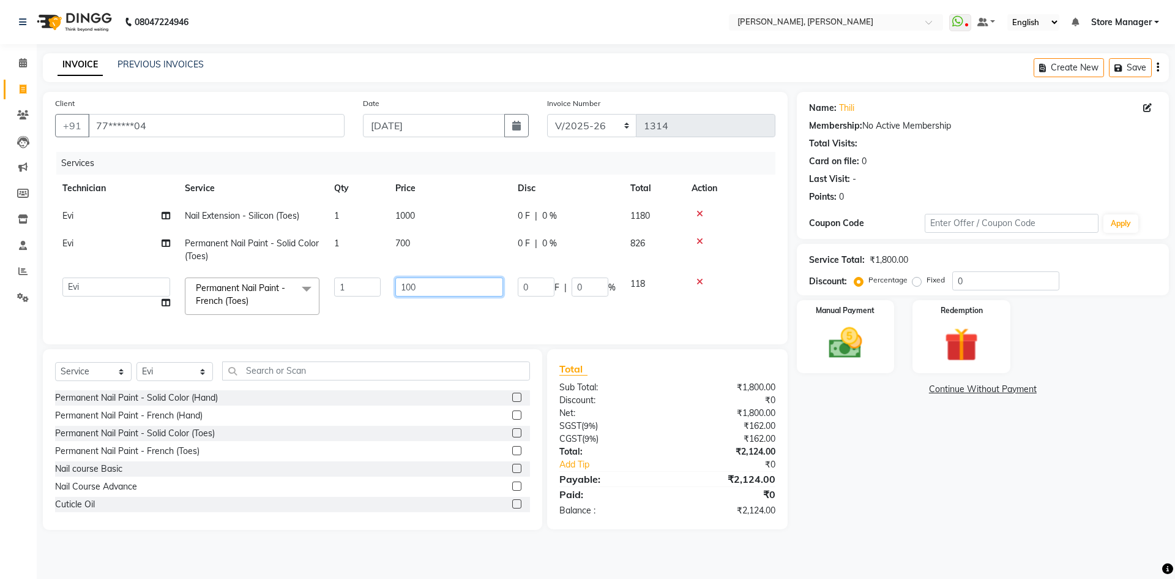
click at [421, 287] on input "100" at bounding box center [449, 286] width 108 height 19
type input "1000"
click at [860, 444] on div "Name: Thili Membership: No Active Membership Total Visits: Card on file: 0 Last…" at bounding box center [987, 311] width 381 height 438
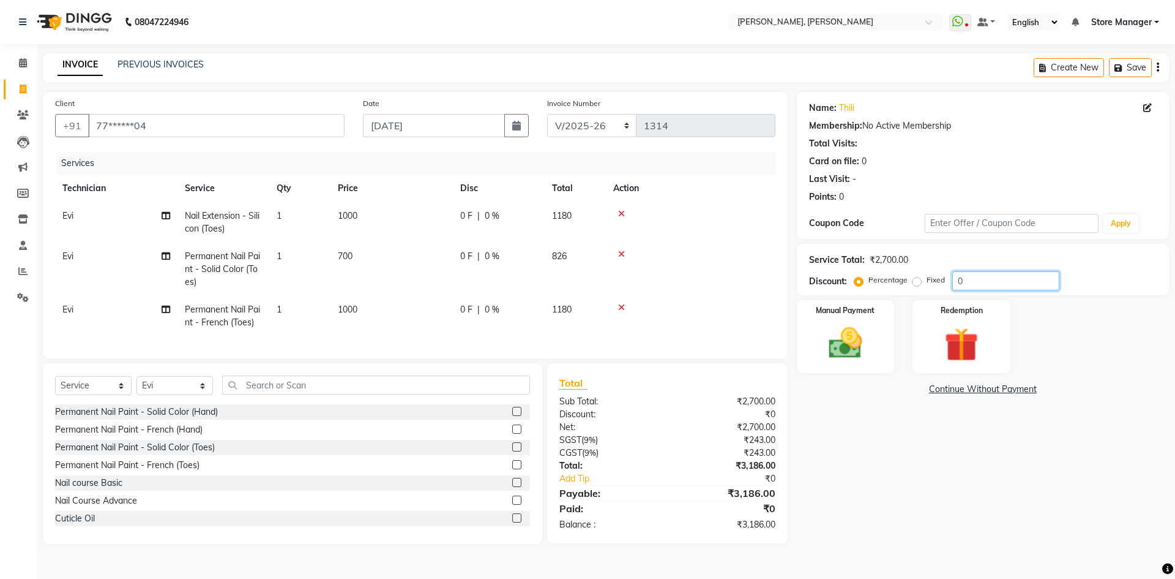
click at [972, 279] on input "0" at bounding box center [1006, 280] width 107 height 19
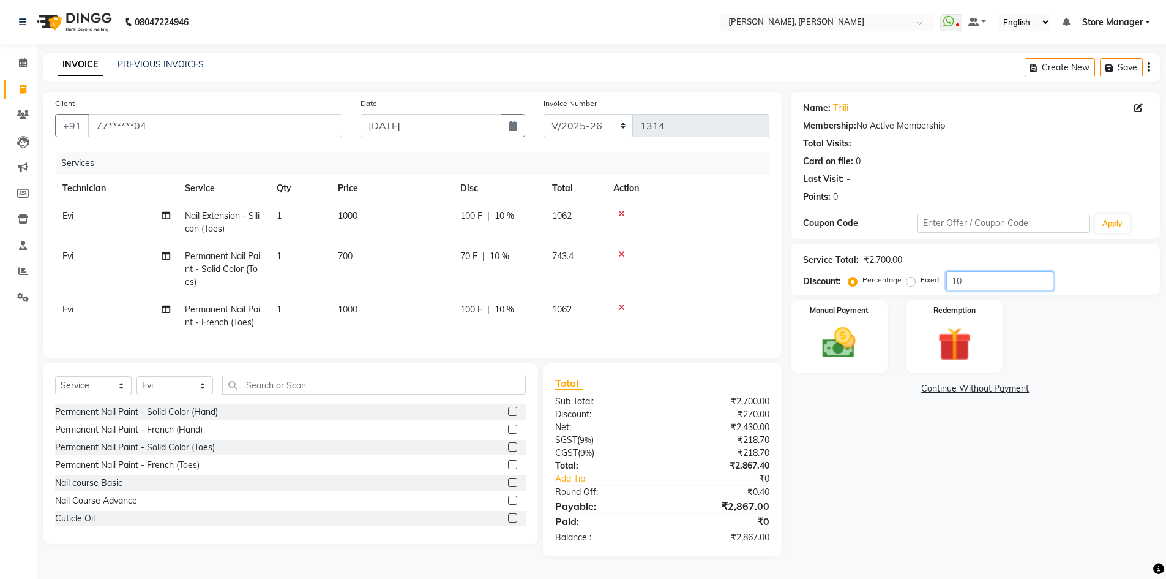
type input "1"
type input "2"
type input "3"
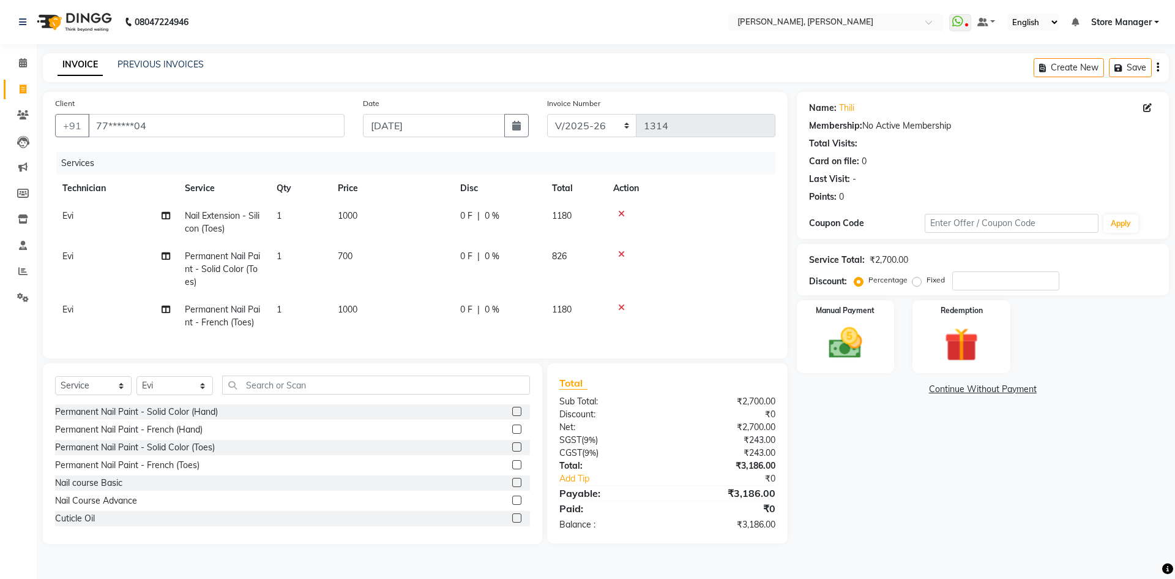
click at [620, 307] on icon at bounding box center [621, 307] width 7 height 9
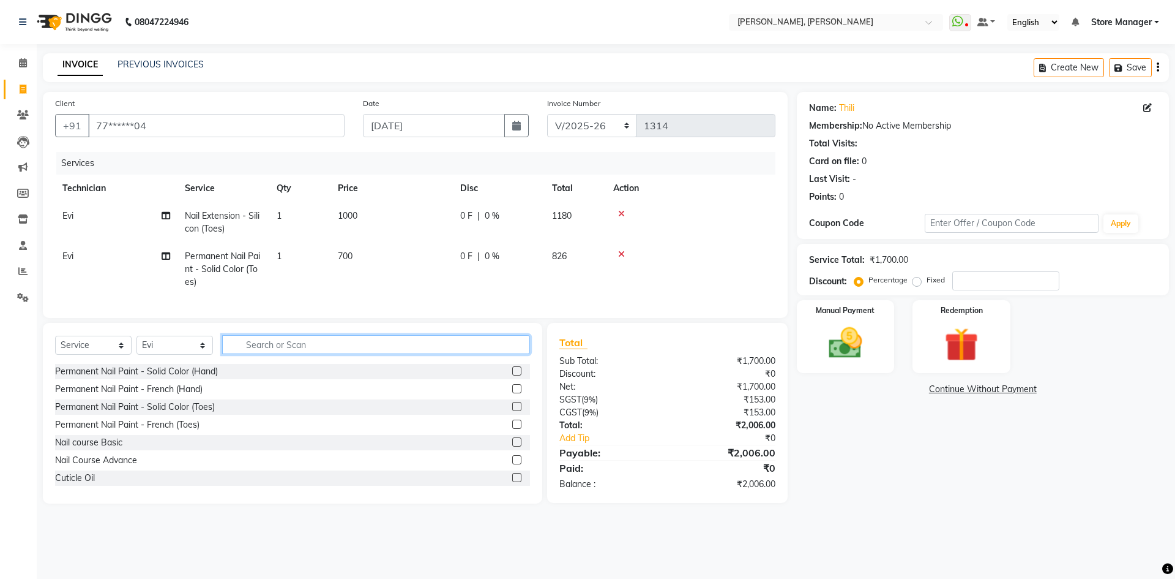
click at [277, 354] on input "text" at bounding box center [376, 344] width 308 height 19
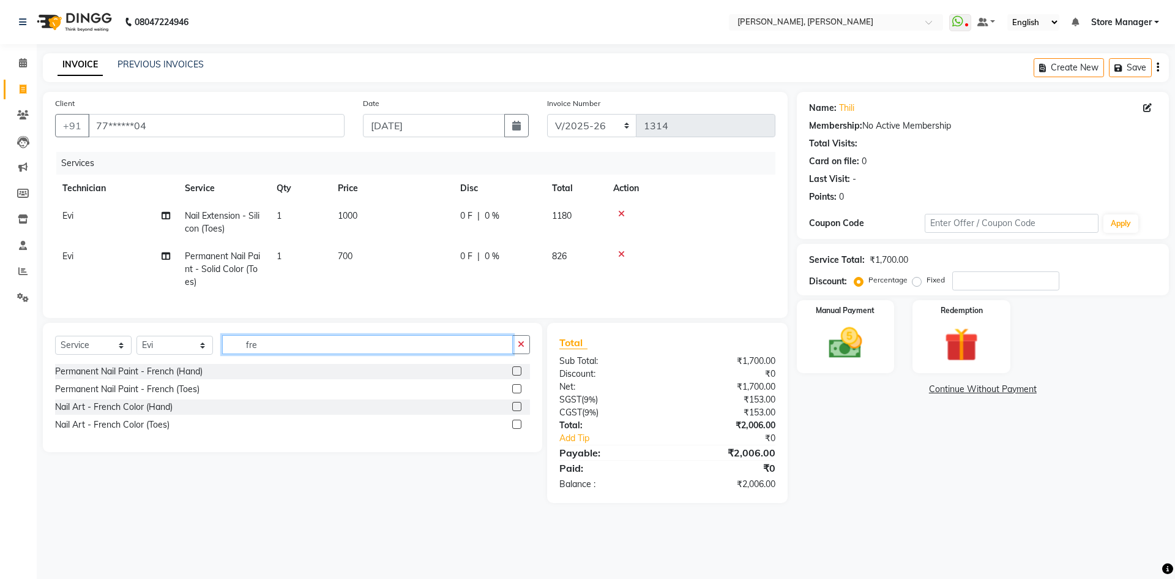
type input "fre"
click at [520, 393] on label at bounding box center [516, 388] width 9 height 9
click at [520, 393] on input "checkbox" at bounding box center [516, 389] width 8 height 8
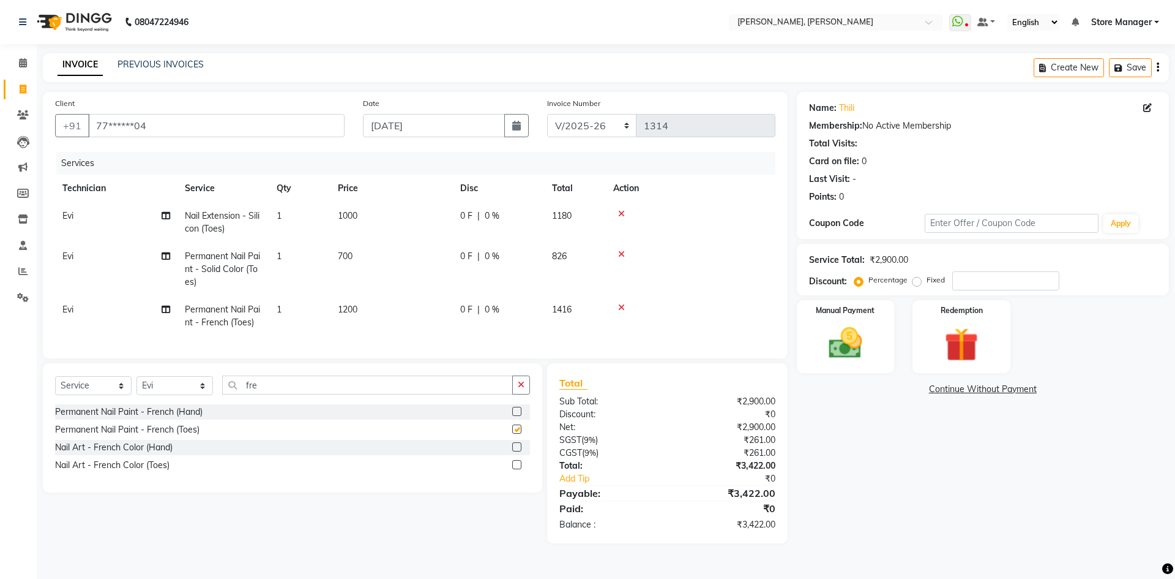
checkbox input "false"
click at [351, 308] on span "1200" at bounding box center [348, 309] width 20 height 11
click at [331, 308] on td "1" at bounding box center [299, 316] width 61 height 40
select select "61635"
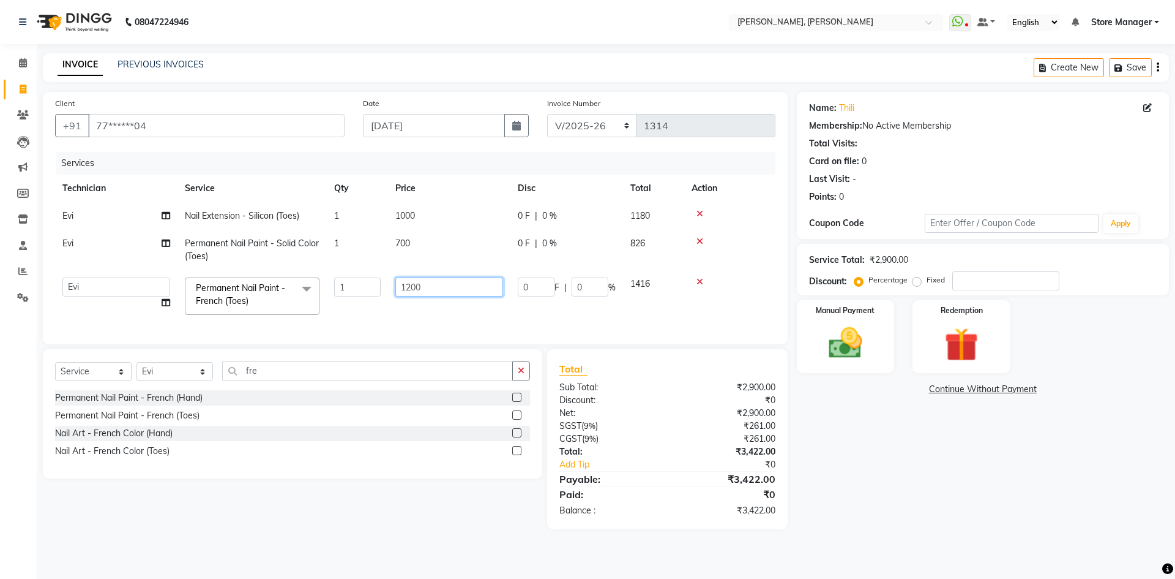
click at [413, 286] on input "1200" at bounding box center [449, 286] width 108 height 19
type input "6000"
click at [907, 478] on div "Name: Thili Membership: No Active Membership Total Visits: Card on file: 0 Last…" at bounding box center [987, 310] width 381 height 437
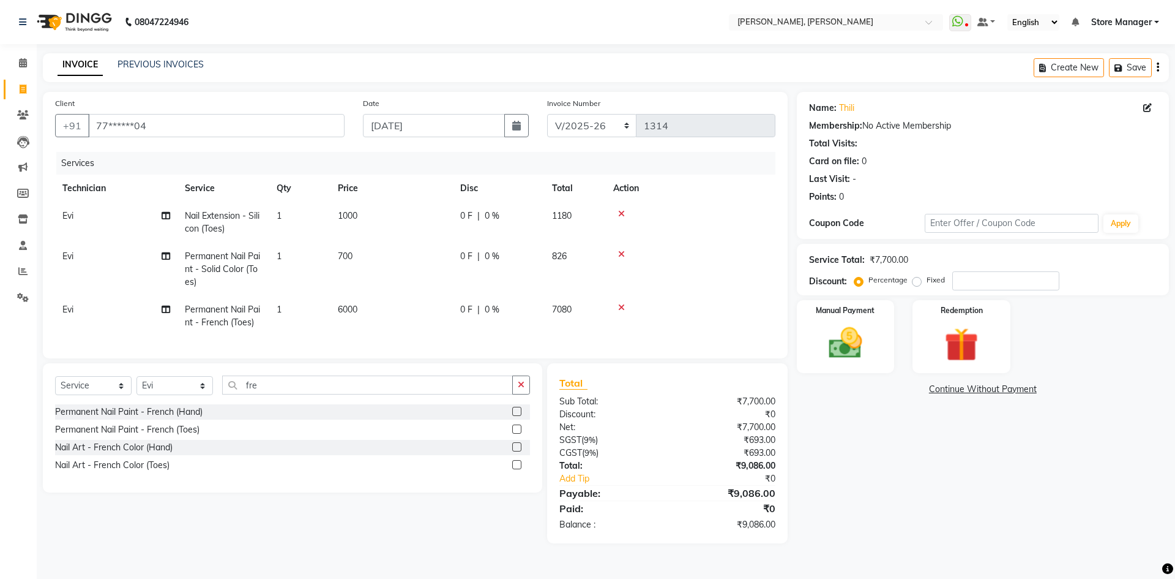
click at [343, 307] on span "6000" at bounding box center [348, 309] width 20 height 11
select select "61635"
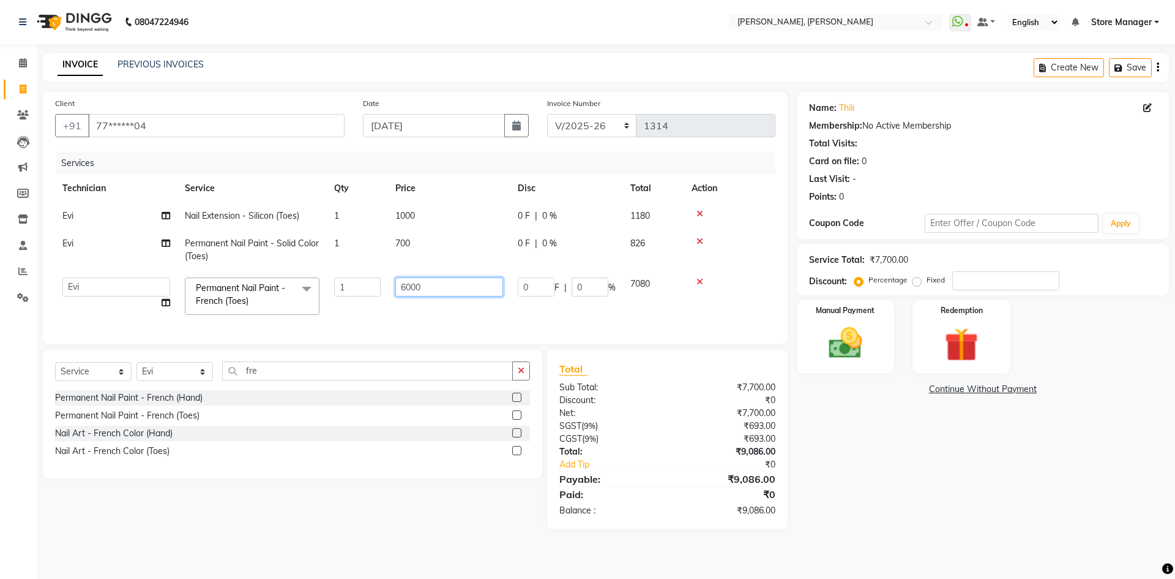
click at [436, 285] on input "6000" at bounding box center [449, 286] width 108 height 19
type input "600"
click at [912, 516] on div "Name: Thili Membership: No Active Membership Total Visits: Card on file: 0 Last…" at bounding box center [987, 310] width 381 height 437
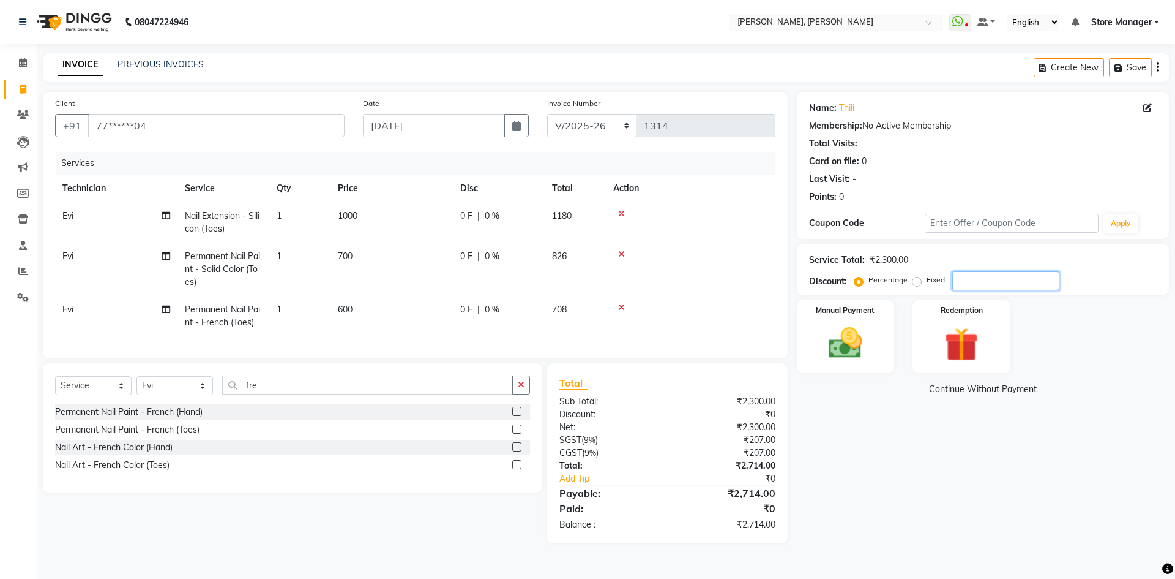
click at [993, 282] on input "number" at bounding box center [1006, 280] width 107 height 19
click at [927, 282] on label "Fixed" at bounding box center [936, 279] width 18 height 11
click at [916, 282] on input "Fixed" at bounding box center [919, 279] width 9 height 9
radio input "true"
drag, startPoint x: 344, startPoint y: 304, endPoint x: 356, endPoint y: 306, distance: 11.9
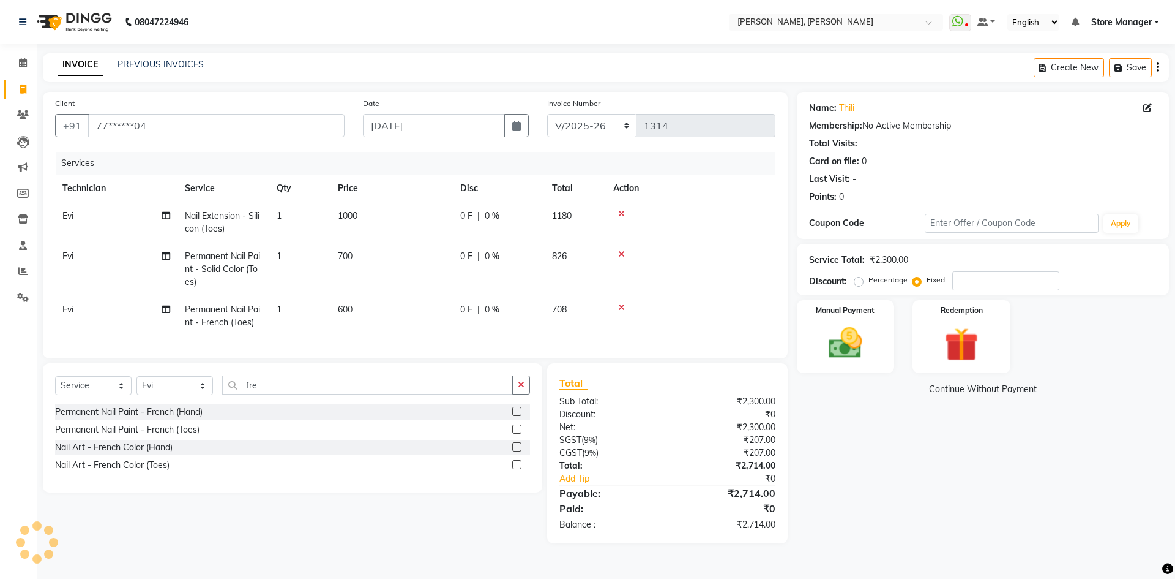
click at [344, 304] on span "600" at bounding box center [345, 309] width 15 height 11
select select "61635"
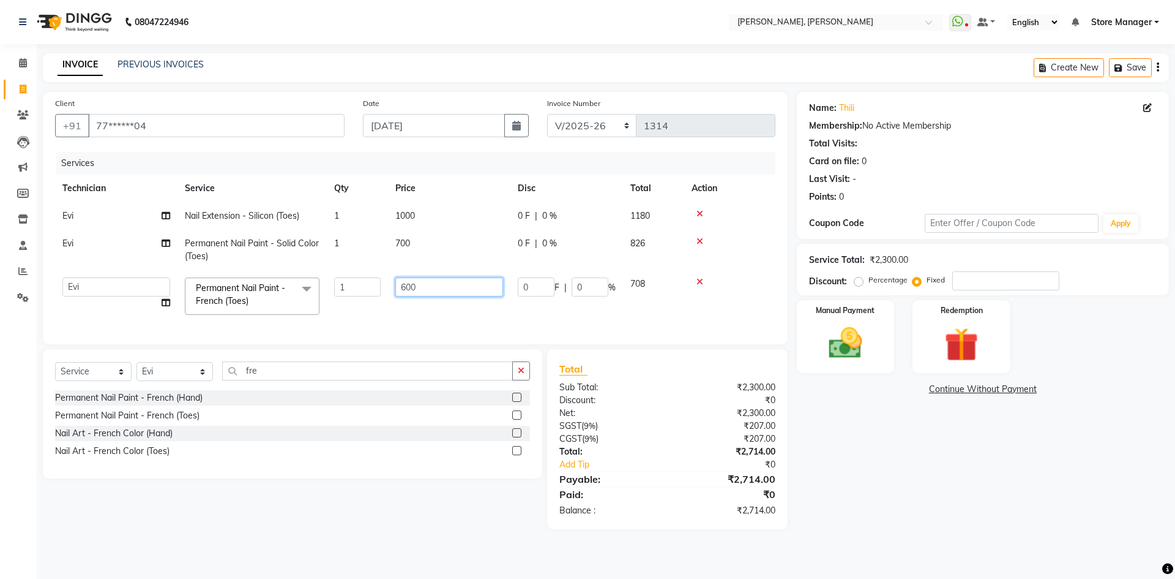
click at [410, 282] on input "600" at bounding box center [449, 286] width 108 height 19
type input "300"
click at [940, 462] on div "Name: Thili Membership: No Active Membership Total Visits: Card on file: 0 Last…" at bounding box center [987, 310] width 381 height 437
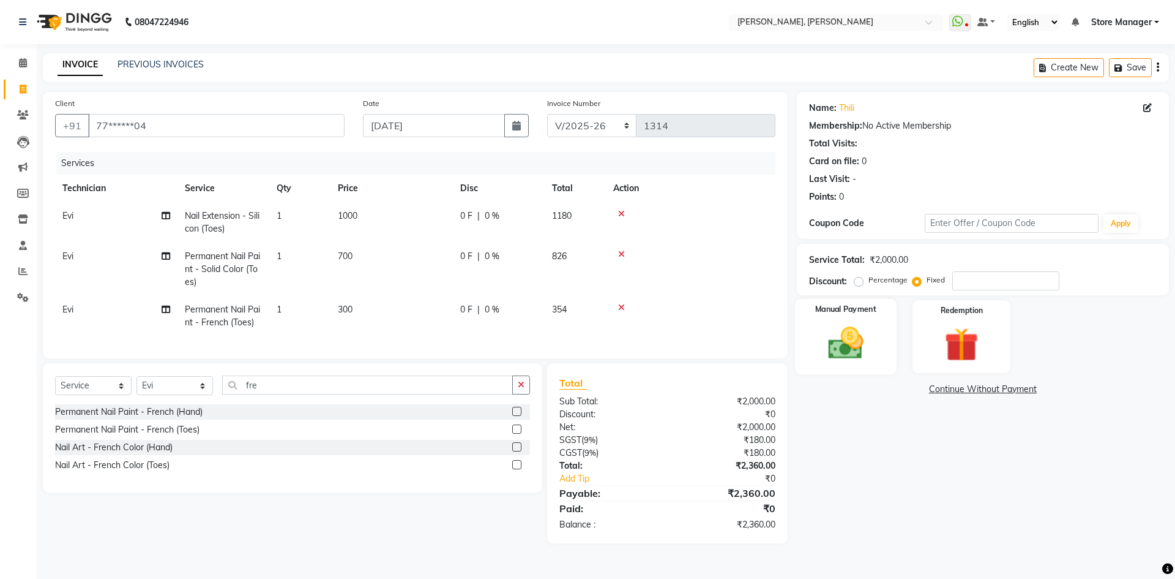
click at [848, 354] on img at bounding box center [845, 343] width 57 height 40
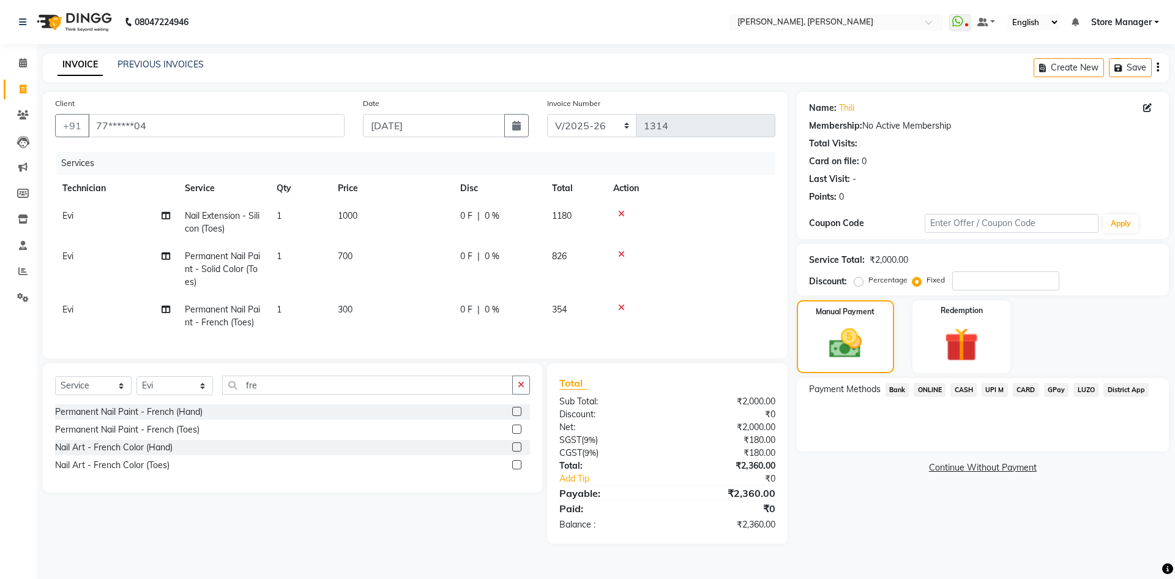
click at [936, 392] on span "ONLINE" at bounding box center [930, 390] width 32 height 14
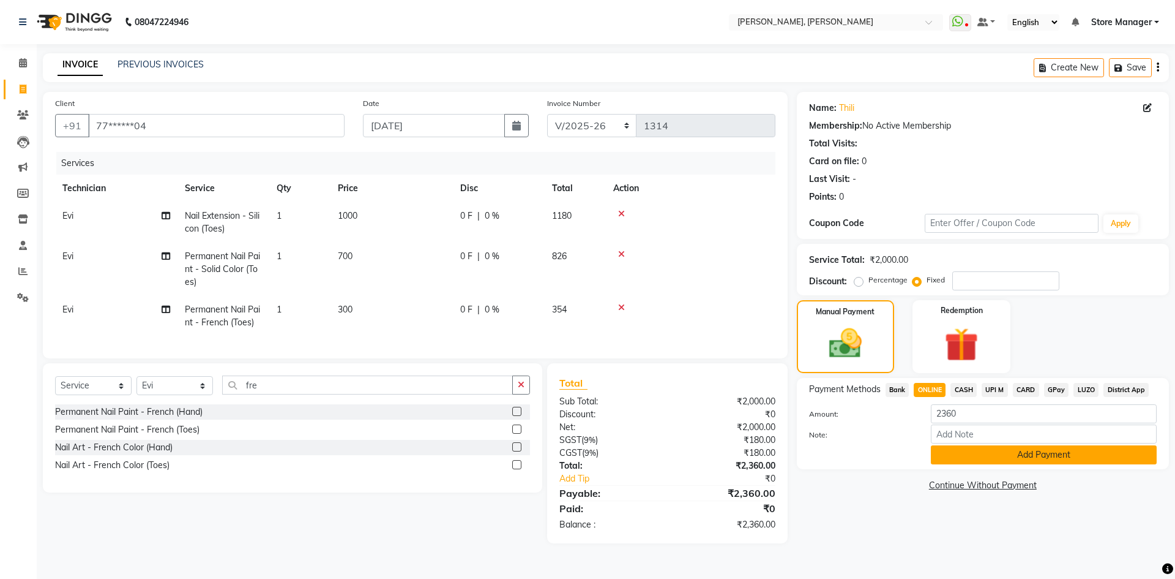
click at [953, 447] on button "Add Payment" at bounding box center [1044, 454] width 226 height 19
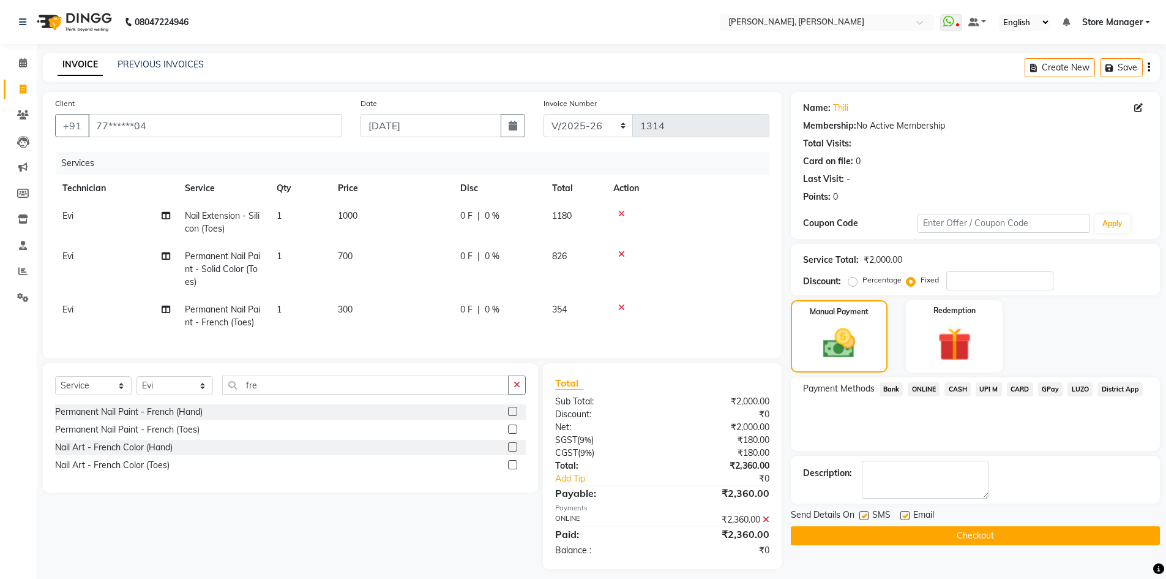
click at [948, 531] on button "Checkout" at bounding box center [975, 535] width 369 height 19
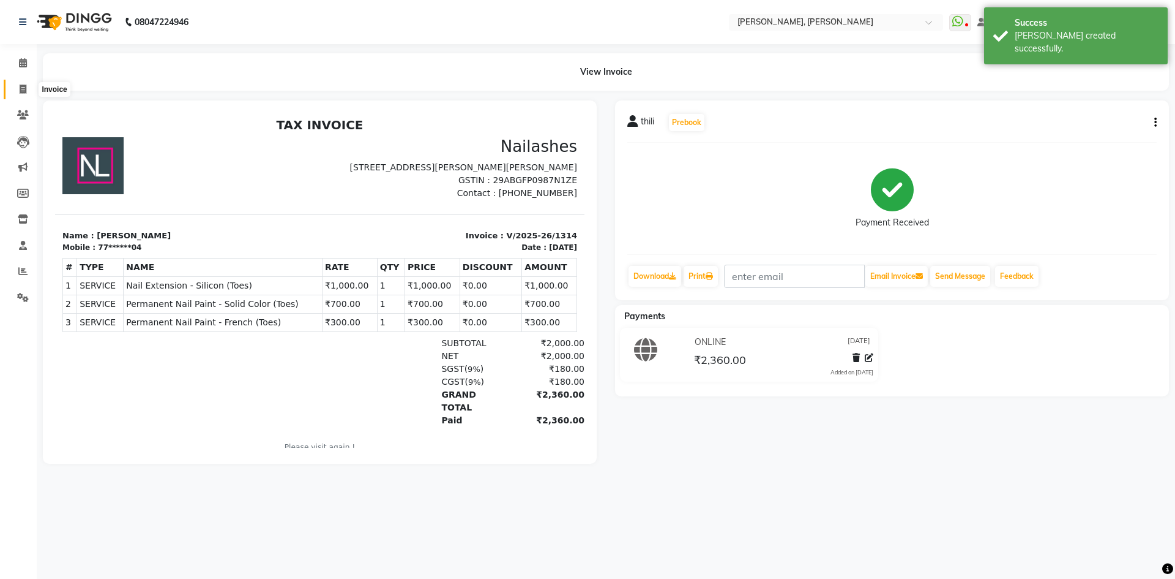
click at [20, 88] on icon at bounding box center [23, 88] width 7 height 9
select select "7173"
select select "service"
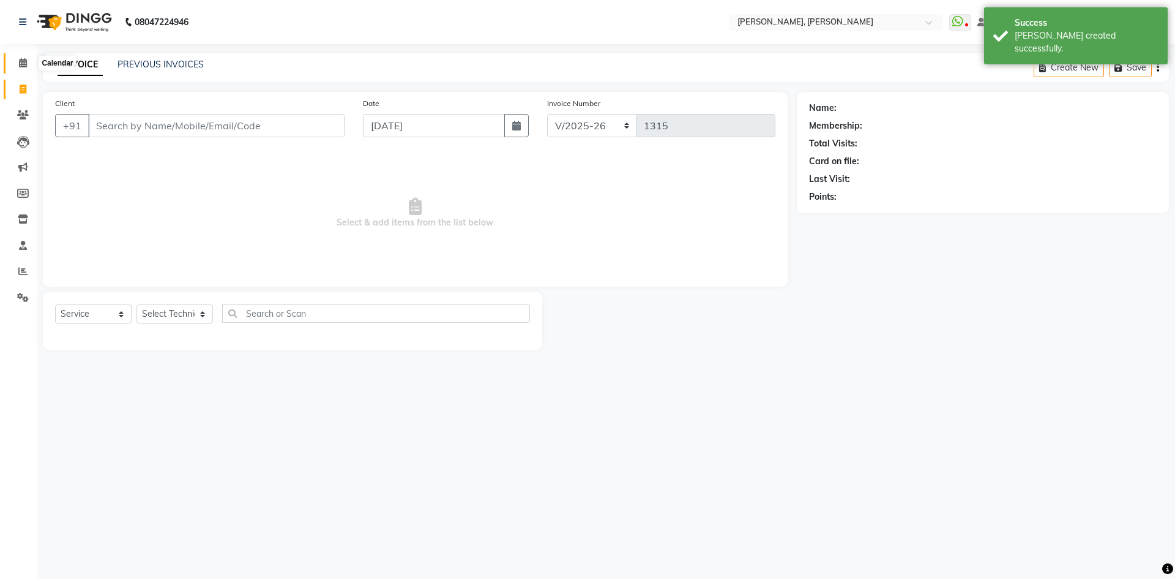
click at [20, 61] on icon at bounding box center [23, 62] width 8 height 9
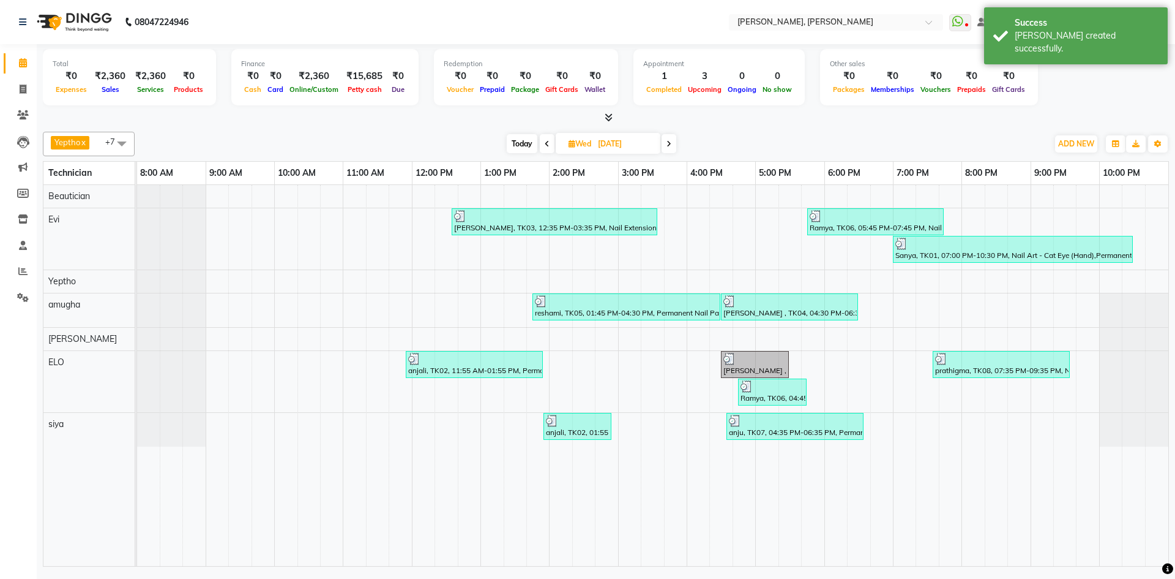
click at [610, 114] on icon at bounding box center [609, 117] width 8 height 9
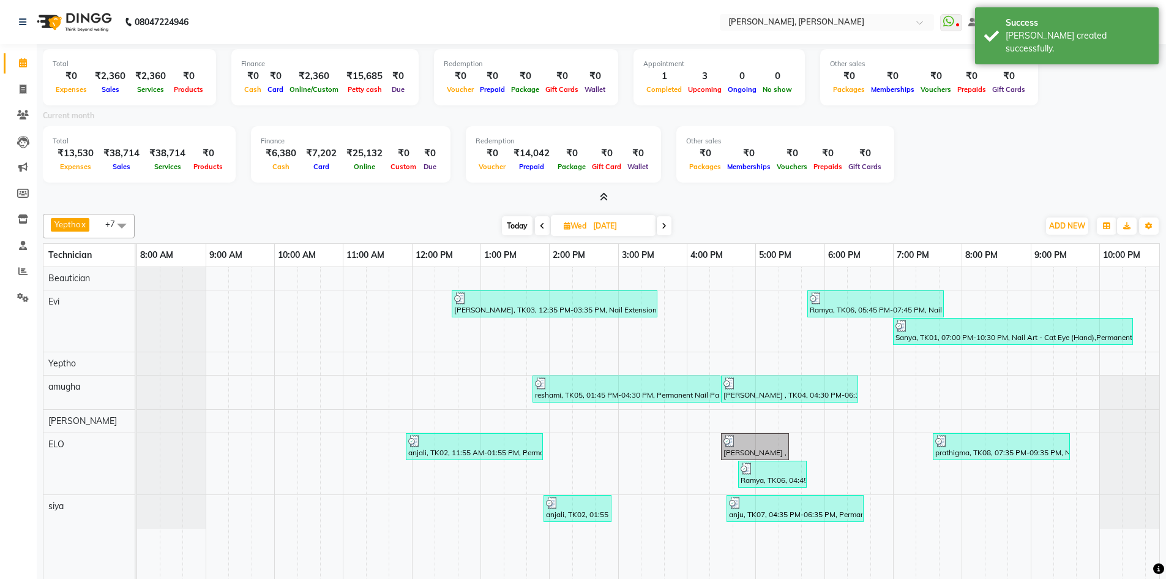
click at [522, 226] on span "Today" at bounding box center [517, 225] width 31 height 19
type input "[DATE]"
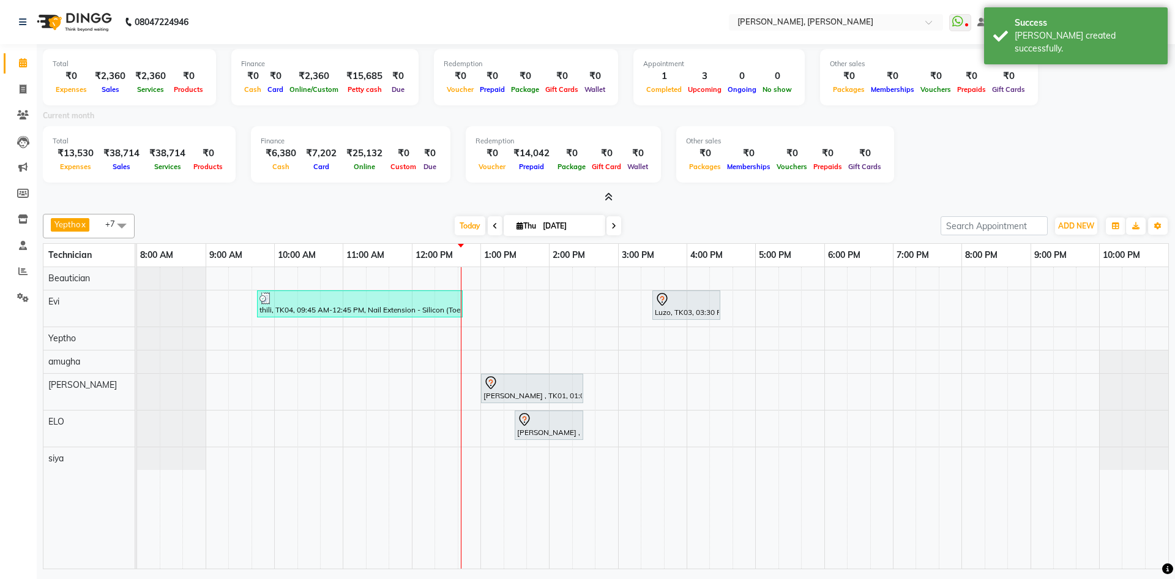
click at [605, 197] on icon at bounding box center [609, 196] width 8 height 9
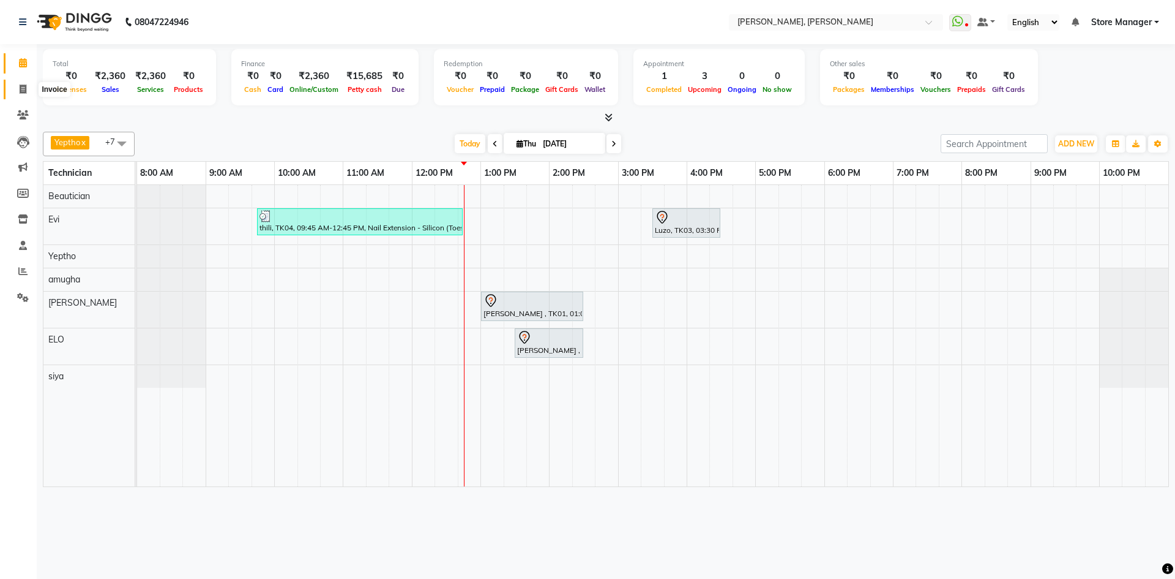
click at [23, 83] on span at bounding box center [22, 90] width 21 height 14
select select "7173"
select select "service"
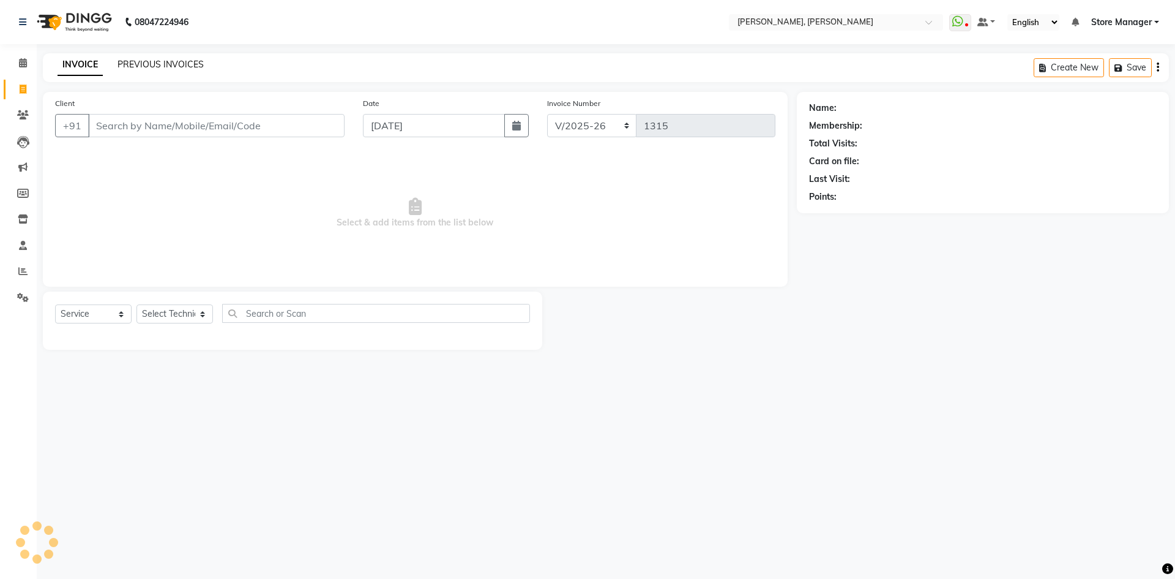
click at [170, 64] on link "PREVIOUS INVOICES" at bounding box center [161, 64] width 86 height 11
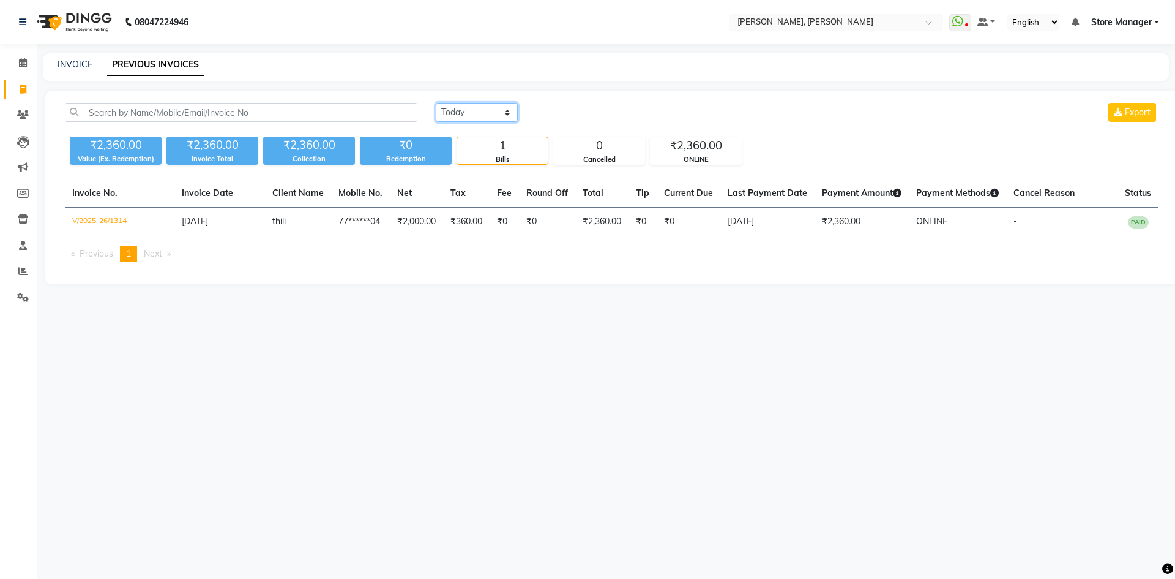
click at [485, 118] on select "[DATE] [DATE] Custom Range" at bounding box center [477, 112] width 82 height 19
select select "[DATE]"
click at [436, 103] on select "[DATE] [DATE] Custom Range" at bounding box center [477, 112] width 82 height 19
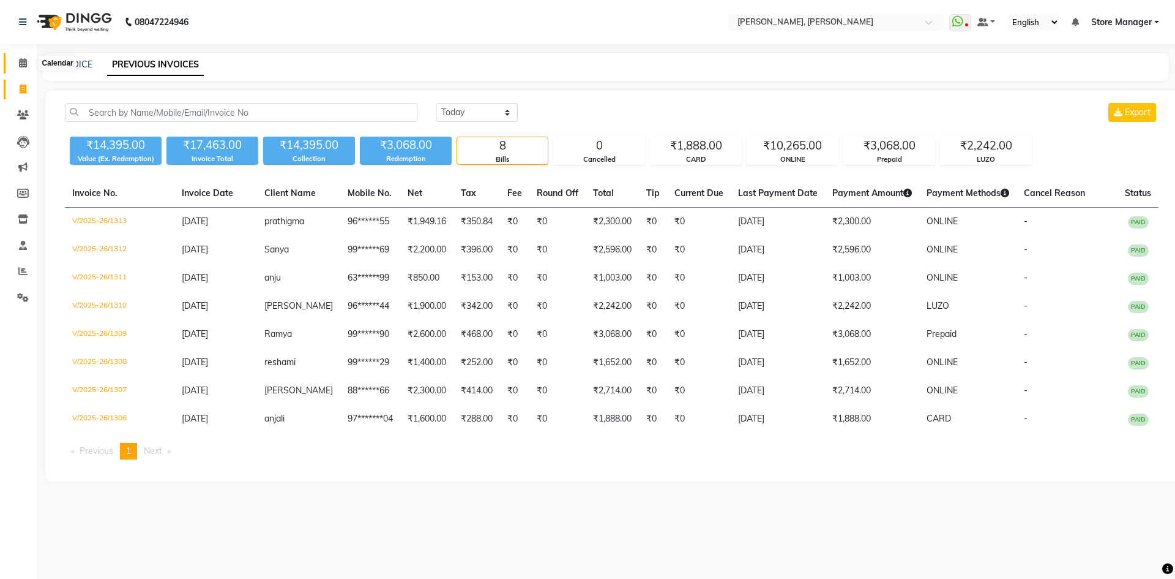
click at [24, 68] on span at bounding box center [22, 63] width 21 height 14
